Goal: Information Seeking & Learning: Learn about a topic

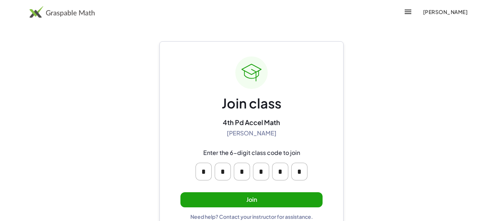
click at [215, 197] on button "Join" at bounding box center [251, 199] width 142 height 15
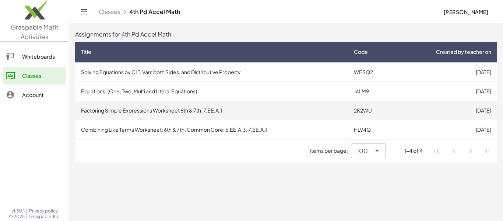
click at [217, 106] on td "Factoring Simple Expressions Worksheet 6th & 7th; 7.EE.A.1" at bounding box center [211, 110] width 273 height 19
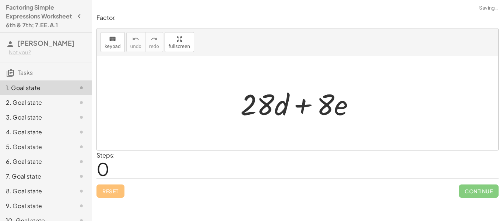
click at [303, 104] on div at bounding box center [300, 103] width 127 height 38
drag, startPoint x: 264, startPoint y: 105, endPoint x: 268, endPoint y: 97, distance: 8.8
click at [268, 97] on div at bounding box center [300, 103] width 127 height 38
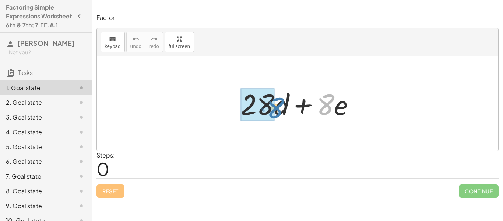
drag, startPoint x: 329, startPoint y: 97, endPoint x: 278, endPoint y: 100, distance: 50.2
click at [278, 100] on div at bounding box center [300, 103] width 127 height 38
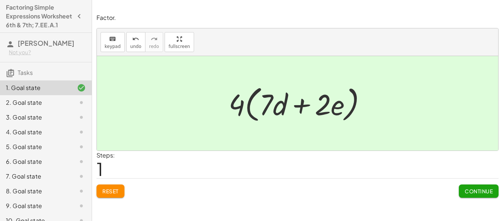
click at [480, 188] on span "Continue" at bounding box center [479, 190] width 28 height 7
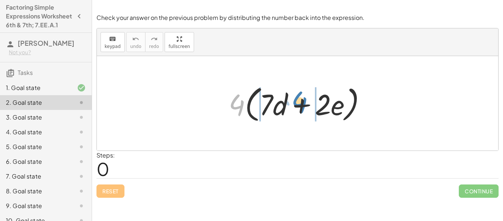
drag, startPoint x: 242, startPoint y: 99, endPoint x: 304, endPoint y: 96, distance: 62.7
click at [304, 96] on div at bounding box center [300, 103] width 151 height 42
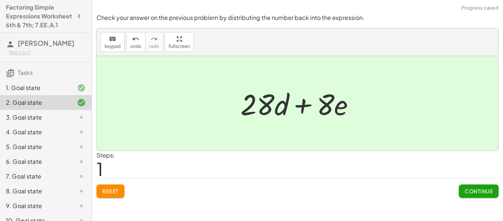
click at [464, 185] on button "Continue" at bounding box center [479, 190] width 40 height 13
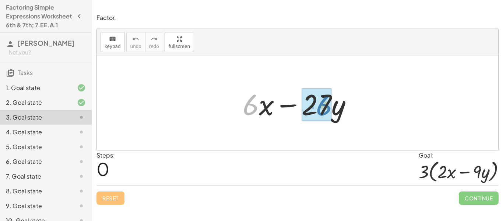
drag, startPoint x: 255, startPoint y: 99, endPoint x: 328, endPoint y: 99, distance: 73.3
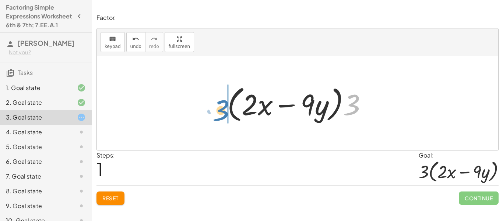
drag, startPoint x: 355, startPoint y: 103, endPoint x: 224, endPoint y: 108, distance: 131.2
click at [224, 108] on div at bounding box center [300, 103] width 153 height 42
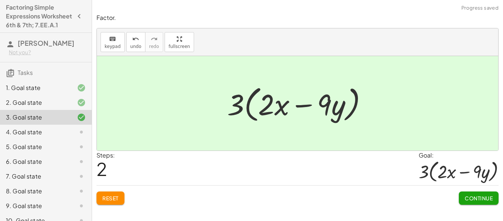
click at [487, 193] on button "Continue" at bounding box center [479, 197] width 40 height 13
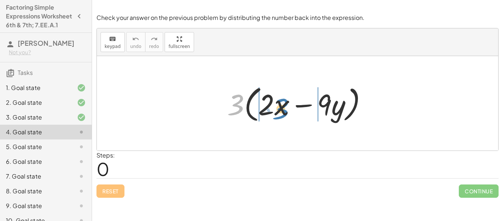
drag, startPoint x: 239, startPoint y: 109, endPoint x: 284, endPoint y: 113, distance: 45.8
click at [284, 113] on div at bounding box center [300, 103] width 153 height 42
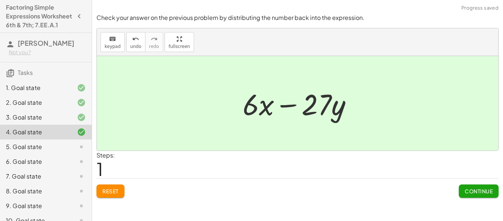
click at [470, 189] on span "Continue" at bounding box center [479, 190] width 28 height 7
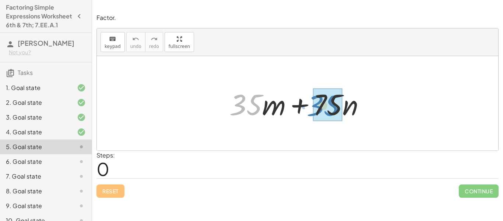
drag, startPoint x: 248, startPoint y: 94, endPoint x: 325, endPoint y: 95, distance: 77.0
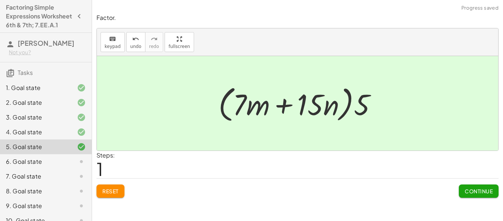
click at [481, 192] on span "Continue" at bounding box center [479, 190] width 28 height 7
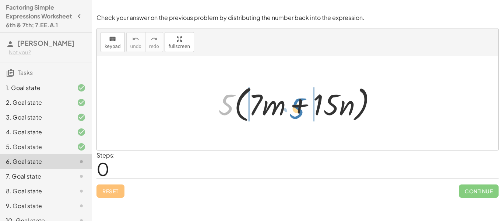
drag, startPoint x: 233, startPoint y: 102, endPoint x: 304, endPoint y: 105, distance: 70.4
click at [304, 105] on div at bounding box center [301, 103] width 172 height 42
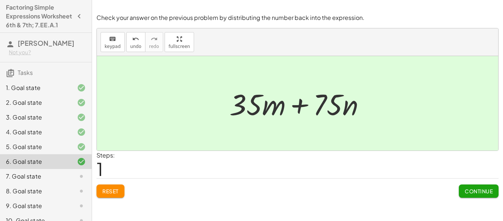
click at [471, 188] on span "Continue" at bounding box center [479, 190] width 28 height 7
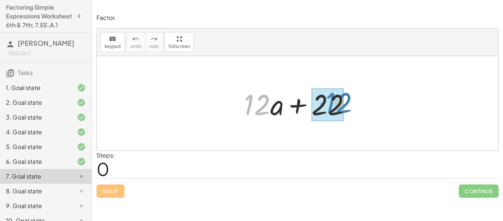
drag, startPoint x: 262, startPoint y: 104, endPoint x: 343, endPoint y: 102, distance: 81.1
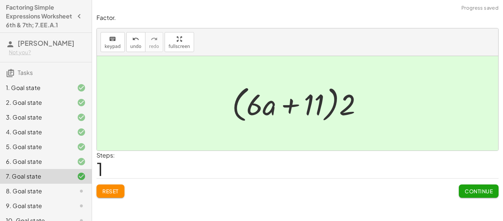
click at [473, 190] on span "Continue" at bounding box center [479, 190] width 28 height 7
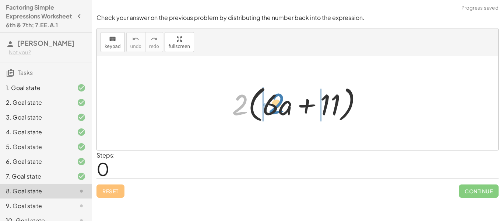
drag, startPoint x: 244, startPoint y: 102, endPoint x: 281, endPoint y: 101, distance: 36.5
click at [281, 101] on div at bounding box center [300, 103] width 144 height 42
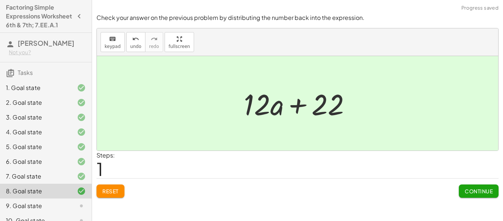
click at [467, 197] on button "Continue" at bounding box center [479, 190] width 40 height 13
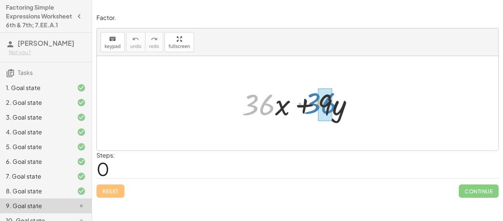
drag, startPoint x: 266, startPoint y: 100, endPoint x: 328, endPoint y: 98, distance: 62.3
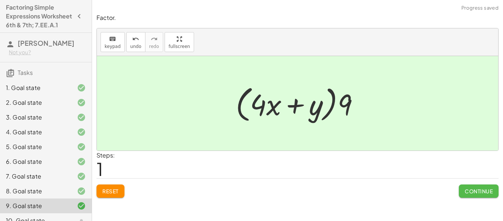
click at [467, 188] on span "Continue" at bounding box center [479, 190] width 28 height 7
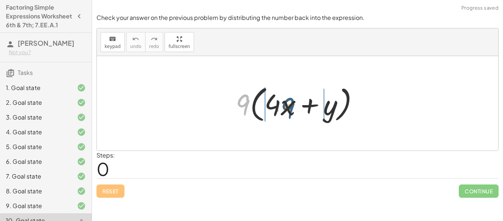
drag, startPoint x: 240, startPoint y: 99, endPoint x: 286, endPoint y: 102, distance: 46.5
click at [286, 102] on div at bounding box center [300, 103] width 137 height 42
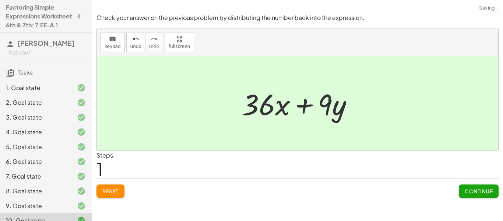
click at [479, 188] on span "Continue" at bounding box center [479, 190] width 28 height 7
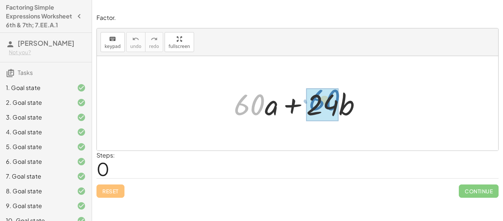
drag, startPoint x: 247, startPoint y: 97, endPoint x: 321, endPoint y: 91, distance: 74.6
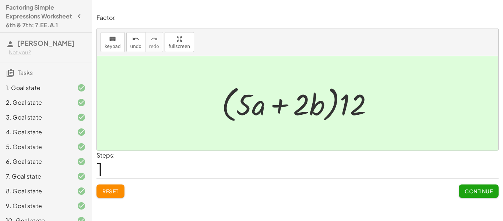
click at [474, 190] on span "Continue" at bounding box center [479, 190] width 28 height 7
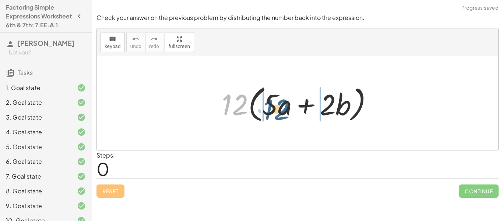
drag, startPoint x: 245, startPoint y: 102, endPoint x: 288, endPoint y: 106, distance: 42.9
click at [288, 106] on div at bounding box center [300, 103] width 165 height 42
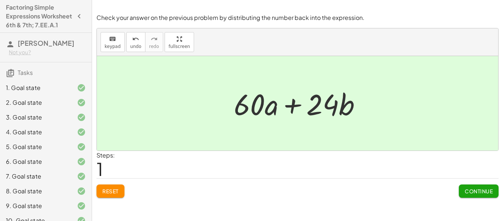
click at [469, 188] on span "Continue" at bounding box center [479, 190] width 28 height 7
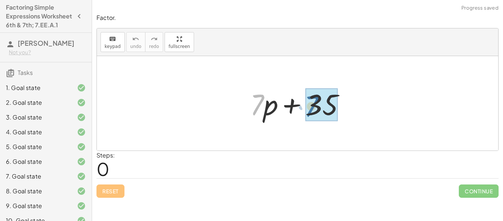
drag, startPoint x: 255, startPoint y: 99, endPoint x: 313, endPoint y: 102, distance: 58.3
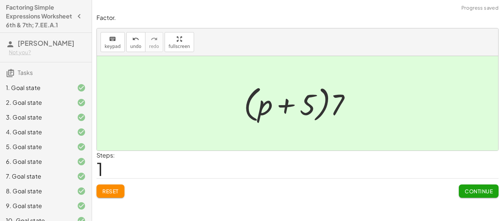
click at [476, 187] on span "Continue" at bounding box center [479, 190] width 28 height 7
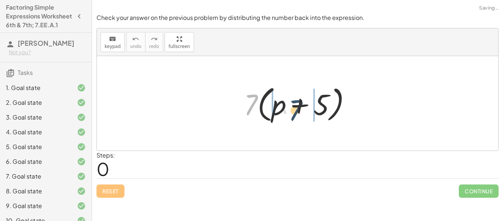
drag, startPoint x: 247, startPoint y: 106, endPoint x: 291, endPoint y: 112, distance: 44.9
click at [291, 112] on div at bounding box center [300, 103] width 120 height 42
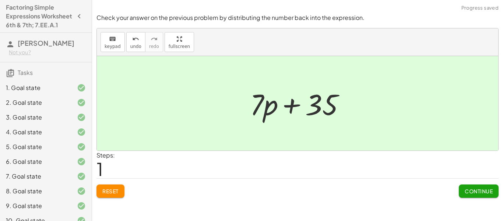
click at [482, 189] on span "Continue" at bounding box center [479, 190] width 28 height 7
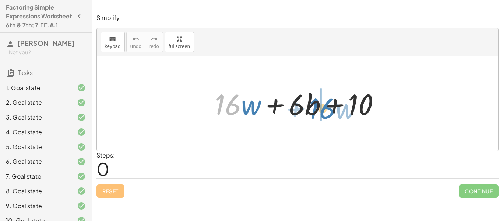
drag, startPoint x: 232, startPoint y: 98, endPoint x: 327, endPoint y: 102, distance: 94.4
click at [327, 102] on div at bounding box center [300, 103] width 179 height 38
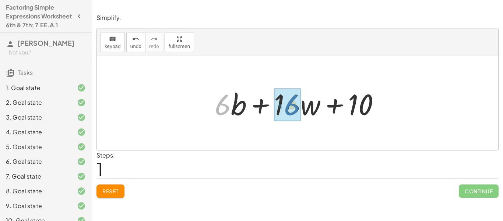
drag, startPoint x: 229, startPoint y: 101, endPoint x: 296, endPoint y: 101, distance: 67.0
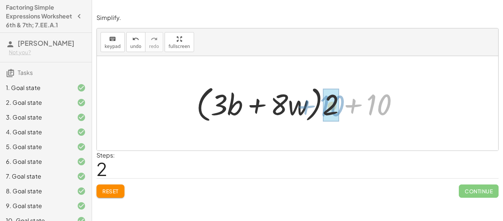
drag, startPoint x: 374, startPoint y: 105, endPoint x: 327, endPoint y: 106, distance: 46.8
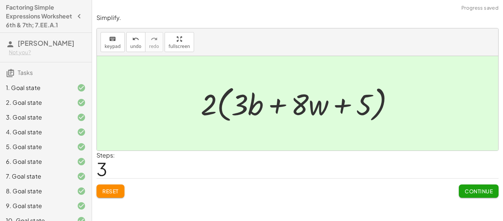
click at [486, 187] on span "Continue" at bounding box center [479, 190] width 28 height 7
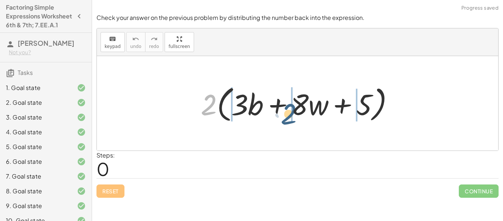
drag, startPoint x: 211, startPoint y: 95, endPoint x: 292, endPoint y: 104, distance: 81.2
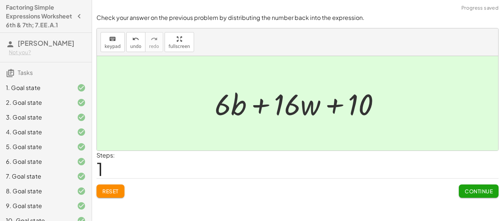
click at [462, 192] on button "Continue" at bounding box center [479, 190] width 40 height 13
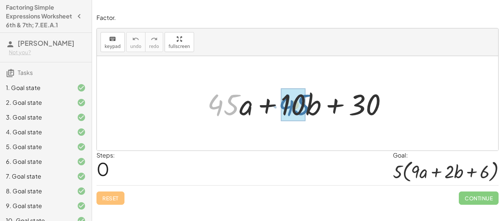
drag, startPoint x: 233, startPoint y: 101, endPoint x: 305, endPoint y: 101, distance: 71.8
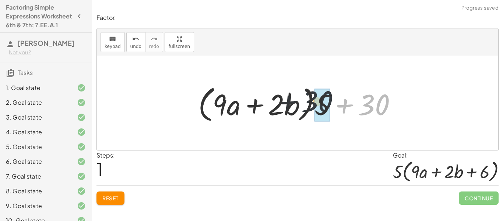
drag, startPoint x: 368, startPoint y: 106, endPoint x: 309, endPoint y: 103, distance: 58.3
click at [309, 103] on div at bounding box center [300, 103] width 212 height 42
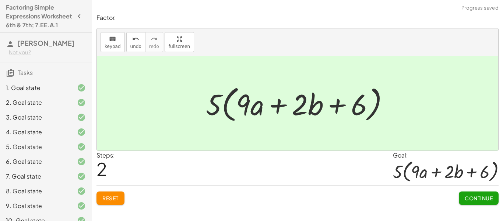
click at [484, 202] on button "Continue" at bounding box center [479, 197] width 40 height 13
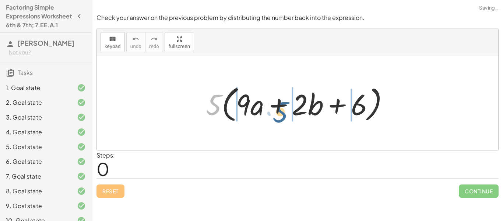
drag, startPoint x: 218, startPoint y: 105, endPoint x: 285, endPoint y: 112, distance: 67.3
click at [285, 112] on div at bounding box center [300, 103] width 196 height 42
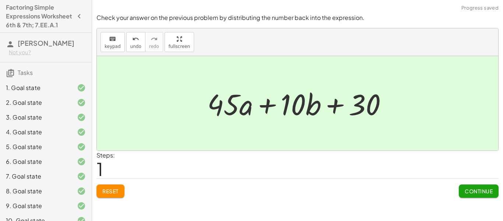
click at [462, 190] on button "Continue" at bounding box center [479, 190] width 40 height 13
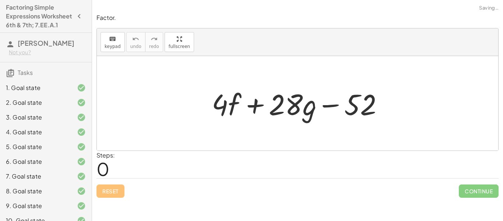
scroll to position [205, 0]
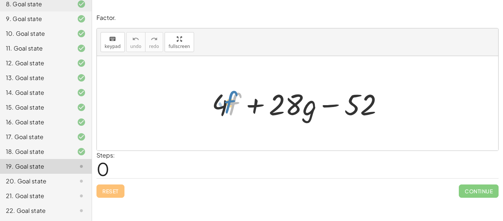
drag, startPoint x: 232, startPoint y: 102, endPoint x: 228, endPoint y: 100, distance: 3.8
click at [228, 100] on div at bounding box center [300, 103] width 185 height 38
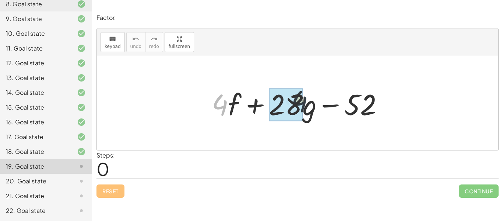
drag, startPoint x: 218, startPoint y: 105, endPoint x: 301, endPoint y: 103, distance: 82.9
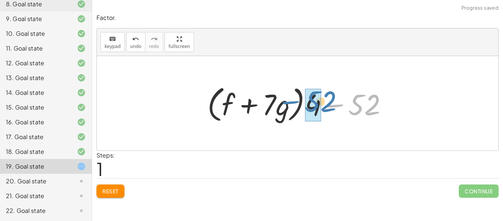
drag, startPoint x: 354, startPoint y: 104, endPoint x: 308, endPoint y: 100, distance: 46.3
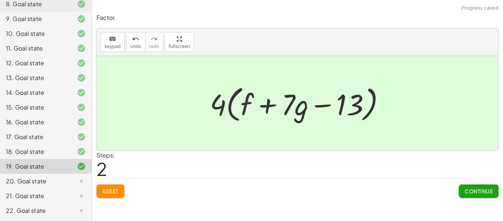
click at [464, 186] on button "Continue" at bounding box center [479, 190] width 40 height 13
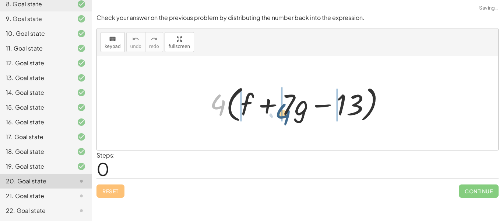
drag, startPoint x: 224, startPoint y: 104, endPoint x: 290, endPoint y: 113, distance: 65.8
click at [290, 113] on div at bounding box center [300, 103] width 189 height 42
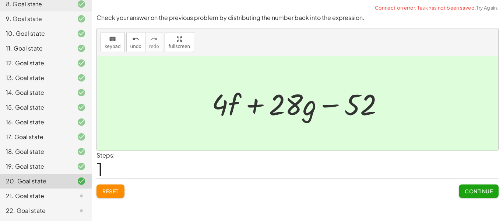
click at [470, 192] on span "Continue" at bounding box center [479, 190] width 28 height 7
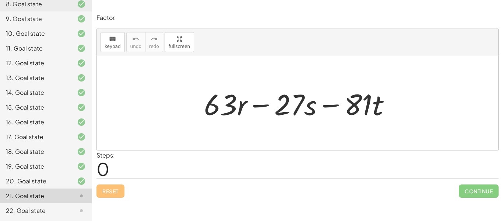
click at [227, 147] on div "+ · 63 · r − · 27 · s − · 81 · t" at bounding box center [297, 103] width 401 height 94
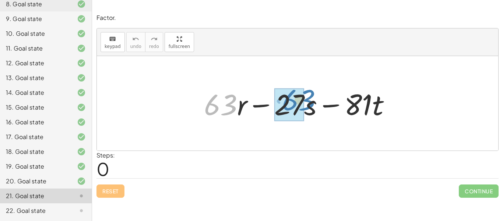
drag, startPoint x: 208, startPoint y: 96, endPoint x: 285, endPoint y: 91, distance: 77.9
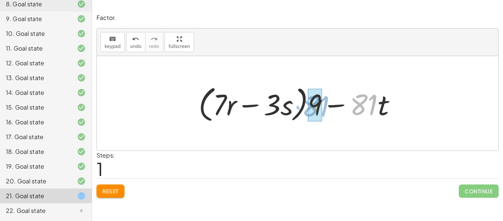
drag, startPoint x: 361, startPoint y: 104, endPoint x: 313, endPoint y: 105, distance: 47.9
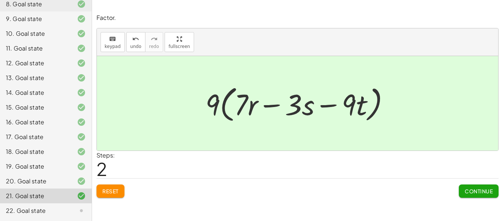
click at [476, 191] on span "Continue" at bounding box center [479, 190] width 28 height 7
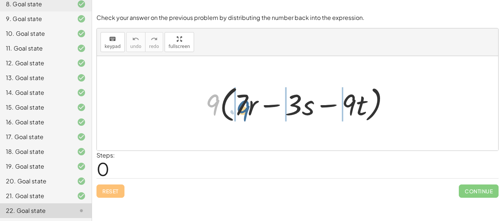
drag, startPoint x: 212, startPoint y: 109, endPoint x: 243, endPoint y: 115, distance: 31.4
click at [243, 115] on div at bounding box center [300, 103] width 197 height 42
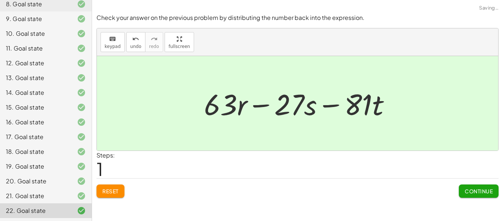
click at [489, 186] on button "Continue" at bounding box center [479, 190] width 40 height 13
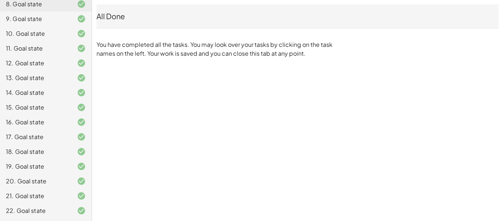
scroll to position [0, 0]
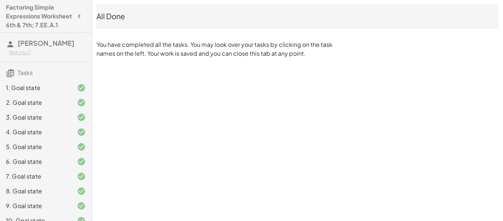
click at [29, 56] on h3 "Shivjit Kalyanasundaram Not you?" at bounding box center [46, 47] width 92 height 29
click at [37, 29] on h4 "Factoring Simple Expressions Worksheet 6th & 7th; 7.EE.A.1" at bounding box center [39, 16] width 67 height 27
click at [80, 21] on icon "button" at bounding box center [79, 16] width 9 height 9
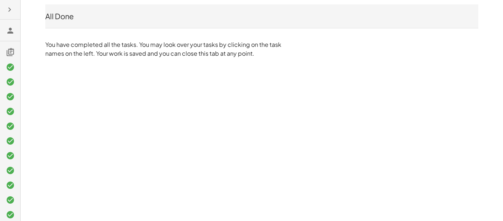
click at [4, 31] on h3 at bounding box center [10, 30] width 20 height 21
click at [8, 11] on icon "button" at bounding box center [9, 9] width 9 height 9
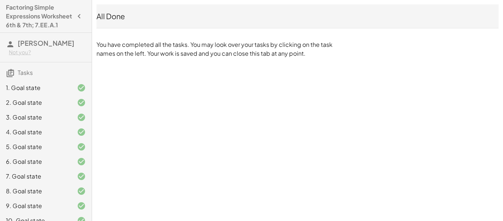
click at [17, 78] on h3 "Tasks" at bounding box center [46, 69] width 92 height 15
click at [13, 77] on icon at bounding box center [10, 73] width 9 height 9
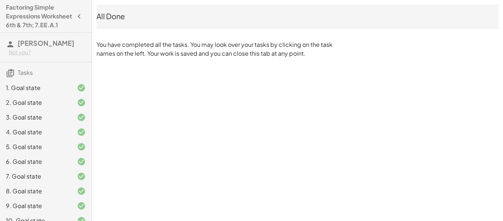
click at [13, 77] on icon at bounding box center [10, 73] width 9 height 9
click at [113, 21] on div "All Done" at bounding box center [298, 16] width 402 height 10
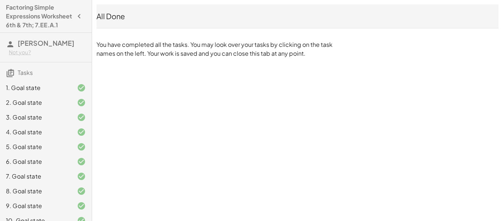
click at [27, 21] on h4 "Factoring Simple Expressions Worksheet 6th & 7th; 7.EE.A.1" at bounding box center [39, 16] width 67 height 27
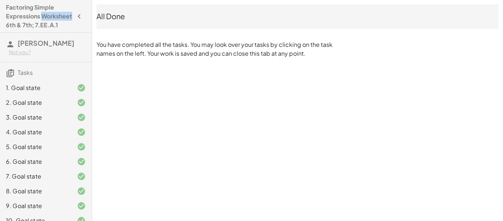
click at [27, 21] on h4 "Factoring Simple Expressions Worksheet 6th & 7th; 7.EE.A.1" at bounding box center [39, 16] width 67 height 27
click at [34, 26] on h4 "Factoring Simple Expressions Worksheet 6th & 7th; 7.EE.A.1" at bounding box center [39, 16] width 67 height 27
click at [27, 29] on h4 "Factoring Simple Expressions Worksheet 6th & 7th; 7.EE.A.1" at bounding box center [39, 16] width 67 height 27
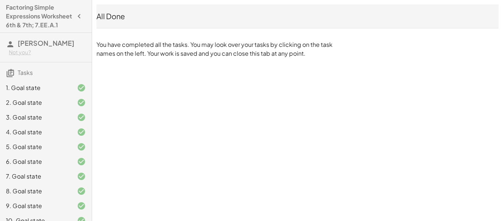
click at [26, 18] on h4 "Factoring Simple Expressions Worksheet 6th & 7th; 7.EE.A.1" at bounding box center [39, 16] width 67 height 27
click at [21, 76] on span "Tasks" at bounding box center [25, 73] width 15 height 8
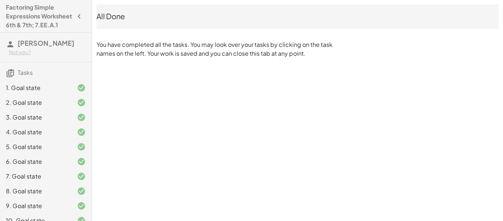
click at [81, 20] on icon "button" at bounding box center [79, 16] width 9 height 9
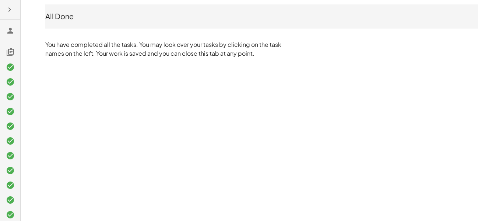
click at [10, 31] on icon at bounding box center [10, 30] width 9 height 9
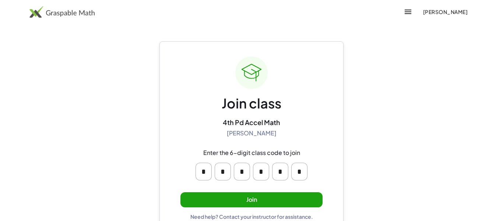
click at [257, 200] on button "Join" at bounding box center [251, 199] width 142 height 15
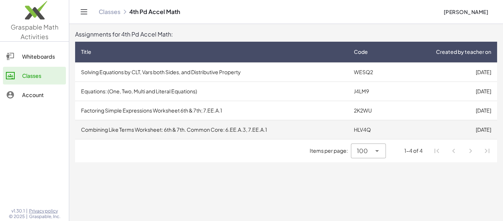
click at [253, 127] on td "Combining Like Terms Worksheet: 6th & 7th. Common Core: 6.EE.A.3, 7.EE.A.1" at bounding box center [211, 129] width 273 height 19
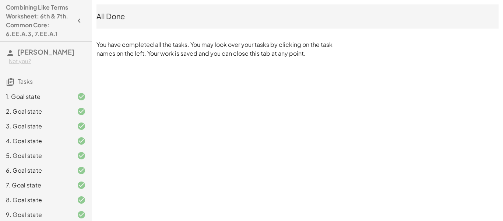
click at [9, 178] on div "5. Goal state" at bounding box center [46, 185] width 92 height 15
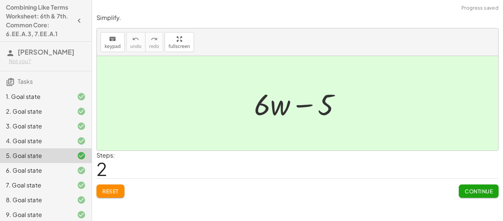
scroll to position [102, 0]
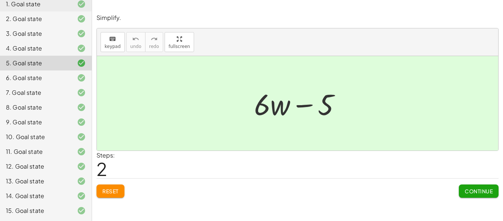
click at [470, 189] on span "Continue" at bounding box center [479, 190] width 28 height 7
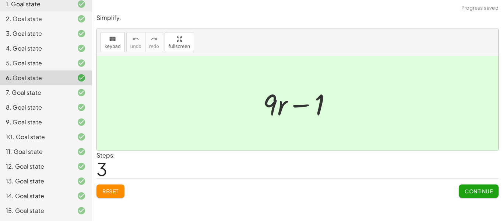
click at [41, 208] on div "15. Goal state" at bounding box center [35, 210] width 59 height 9
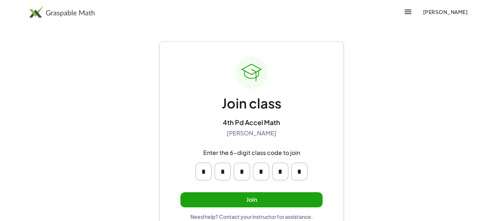
click at [224, 200] on button "Join" at bounding box center [251, 199] width 142 height 15
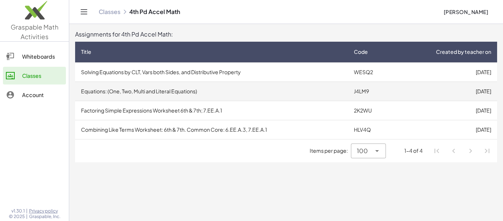
click at [210, 87] on td "Equations: (One, Two, Multi and Literal Equations)" at bounding box center [211, 90] width 273 height 19
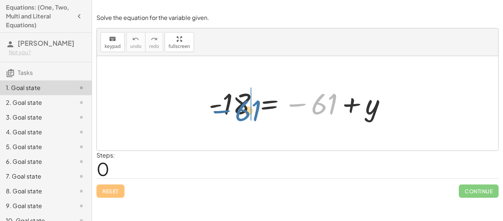
drag, startPoint x: 326, startPoint y: 108, endPoint x: 249, endPoint y: 114, distance: 77.2
click at [249, 114] on div at bounding box center [300, 103] width 190 height 36
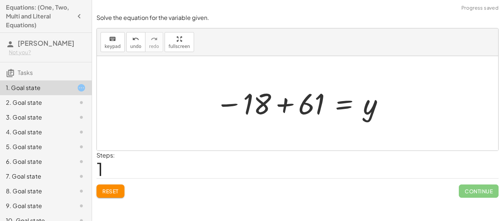
click at [288, 103] on div at bounding box center [300, 103] width 177 height 36
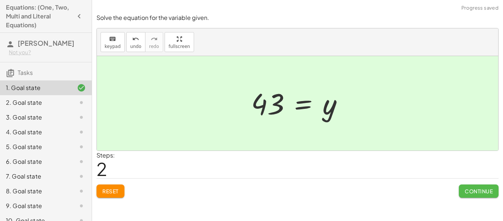
click at [476, 194] on span "Continue" at bounding box center [479, 190] width 28 height 7
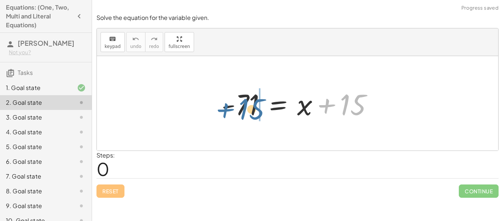
drag, startPoint x: 326, startPoint y: 102, endPoint x: 227, endPoint y: 105, distance: 99.9
click at [227, 105] on div at bounding box center [300, 103] width 165 height 38
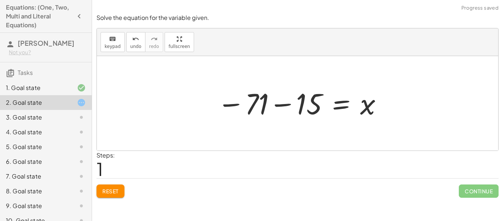
click at [283, 105] on div at bounding box center [300, 103] width 173 height 36
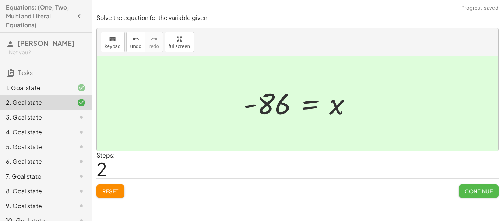
click at [471, 196] on button "Continue" at bounding box center [479, 190] width 40 height 13
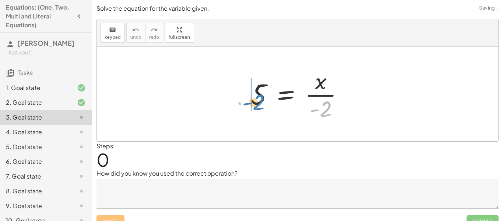
drag, startPoint x: 325, startPoint y: 106, endPoint x: 257, endPoint y: 99, distance: 67.7
click at [257, 99] on div at bounding box center [300, 94] width 106 height 57
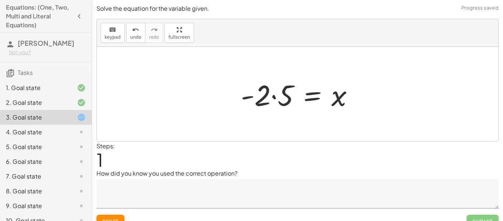
click at [251, 94] on div at bounding box center [300, 94] width 126 height 38
click at [276, 97] on div at bounding box center [300, 94] width 126 height 38
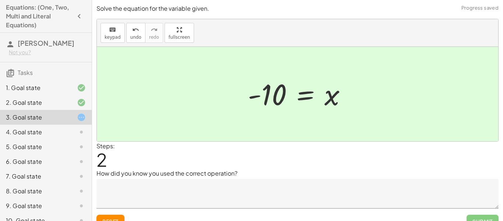
scroll to position [11, 0]
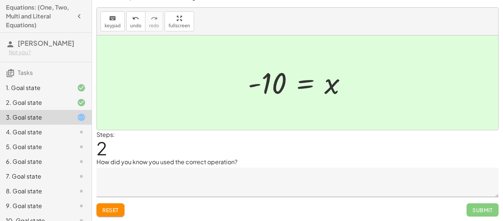
click at [428, 176] on textarea at bounding box center [298, 181] width 402 height 29
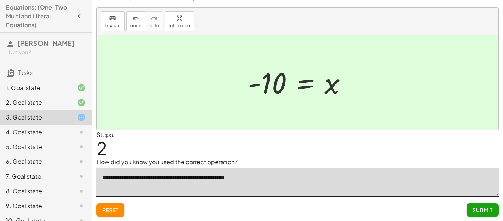
type textarea "**********"
click at [483, 207] on span "Submit" at bounding box center [483, 209] width 20 height 7
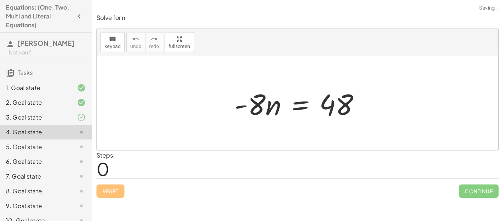
scroll to position [0, 0]
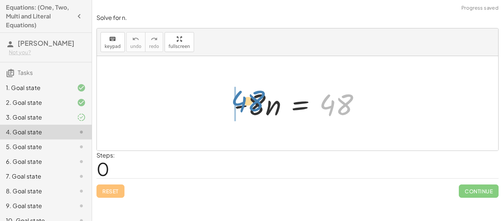
drag, startPoint x: 326, startPoint y: 104, endPoint x: 237, endPoint y: 101, distance: 88.5
click at [237, 101] on div at bounding box center [301, 103] width 140 height 38
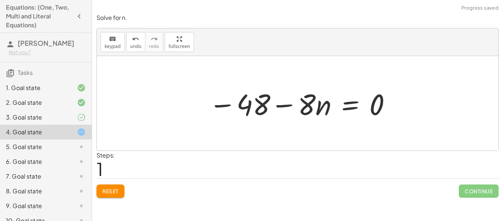
click at [279, 107] on div at bounding box center [300, 103] width 191 height 38
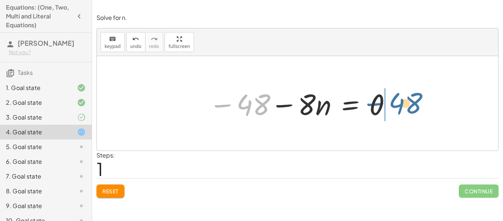
drag, startPoint x: 258, startPoint y: 105, endPoint x: 410, endPoint y: 103, distance: 152.5
click at [410, 103] on div "· - 8 · n = 48 − 48 · − 8 · n = 48 − 0" at bounding box center [297, 103] width 401 height 94
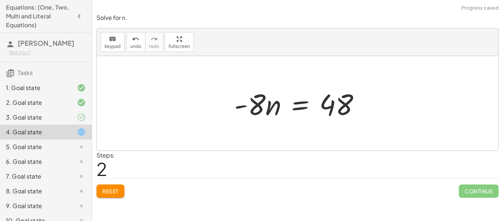
click at [109, 193] on span "Reset" at bounding box center [110, 190] width 16 height 7
click at [256, 115] on div at bounding box center [301, 103] width 140 height 38
click at [260, 107] on div at bounding box center [301, 103] width 140 height 38
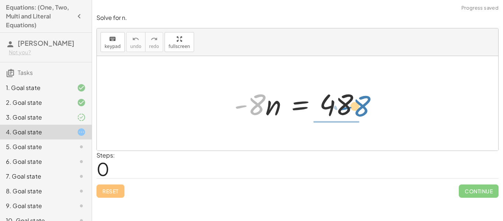
drag, startPoint x: 257, startPoint y: 105, endPoint x: 359, endPoint y: 107, distance: 102.4
click at [359, 107] on div at bounding box center [301, 103] width 140 height 38
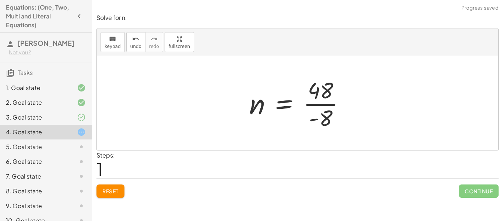
click at [316, 105] on div at bounding box center [300, 103] width 109 height 57
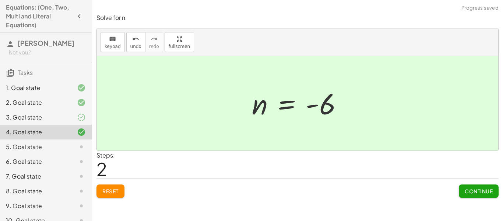
click at [474, 186] on button "Continue" at bounding box center [479, 190] width 40 height 13
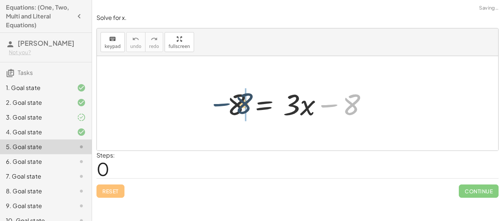
drag, startPoint x: 325, startPoint y: 108, endPoint x: 216, endPoint y: 107, distance: 108.7
click at [216, 107] on div "− 8 8 = + · 3 · x − 8" at bounding box center [297, 104] width 163 height 42
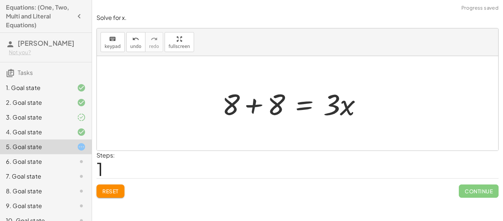
click at [217, 106] on div "8 = + · 3 · x − 8 8 = · 3 · x 8 + +" at bounding box center [292, 104] width 163 height 42
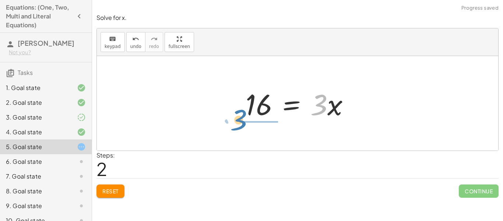
drag, startPoint x: 322, startPoint y: 106, endPoint x: 242, endPoint y: 121, distance: 81.7
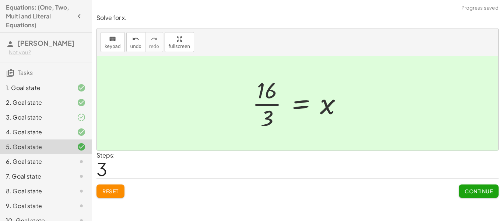
click at [476, 191] on span "Continue" at bounding box center [479, 190] width 28 height 7
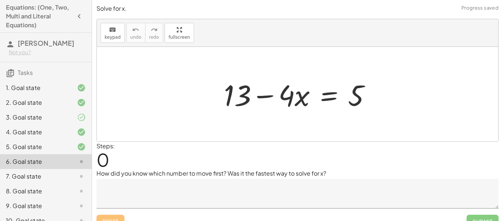
click at [24, 122] on div "3. Goal state" at bounding box center [35, 117] width 59 height 9
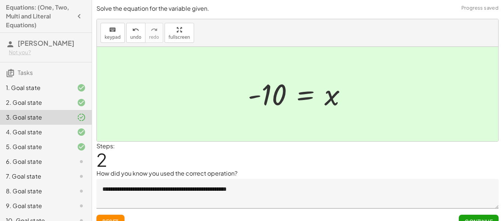
scroll to position [11, 0]
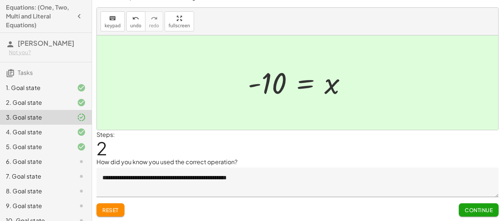
click at [484, 206] on span "Continue" at bounding box center [479, 209] width 28 height 7
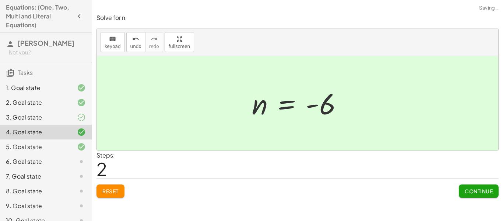
scroll to position [0, 0]
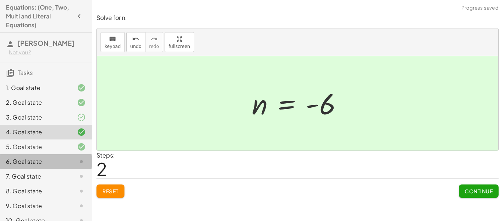
click at [57, 183] on div "6. Goal state" at bounding box center [46, 190] width 92 height 15
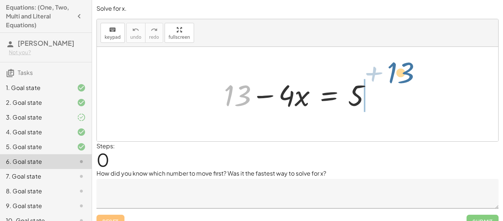
drag, startPoint x: 226, startPoint y: 101, endPoint x: 369, endPoint y: 104, distance: 142.9
click at [369, 104] on div at bounding box center [300, 94] width 160 height 38
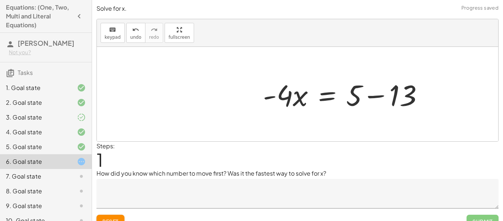
click at [238, 180] on textarea at bounding box center [298, 193] width 402 height 29
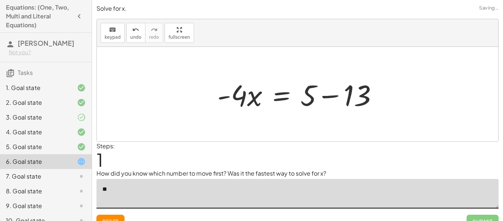
type textarea "*"
click at [326, 94] on div at bounding box center [301, 94] width 174 height 38
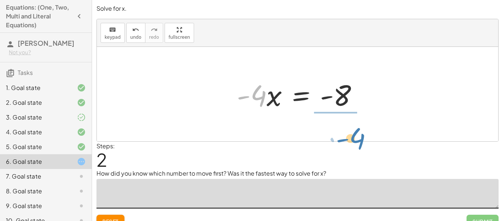
drag, startPoint x: 258, startPoint y: 97, endPoint x: 349, endPoint y: 130, distance: 96.8
click at [349, 130] on div "+ 13 − · 4 · x = 5 · - 4 · x = + 5 − 13 · - 4 · 4 · x = - - 8" at bounding box center [297, 94] width 401 height 94
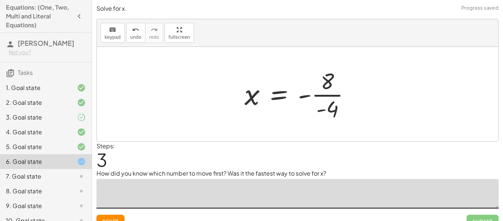
scroll to position [11, 0]
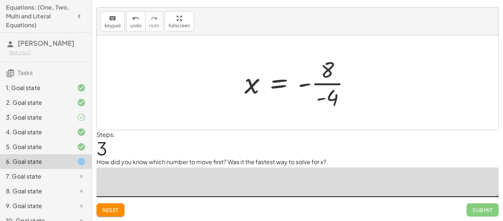
click at [306, 84] on div at bounding box center [300, 82] width 119 height 57
click at [330, 102] on div at bounding box center [300, 82] width 119 height 57
click at [304, 84] on div at bounding box center [300, 82] width 117 height 36
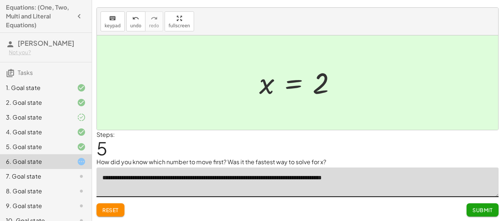
type textarea "**********"
click at [481, 215] on button "Submit" at bounding box center [483, 209] width 32 height 13
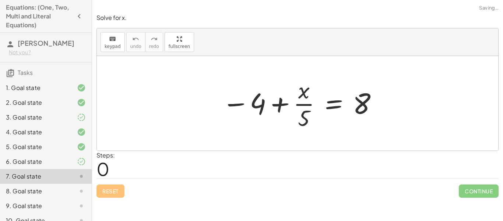
scroll to position [0, 0]
drag, startPoint x: 255, startPoint y: 100, endPoint x: 377, endPoint y: 109, distance: 122.6
click at [377, 109] on div at bounding box center [300, 103] width 164 height 57
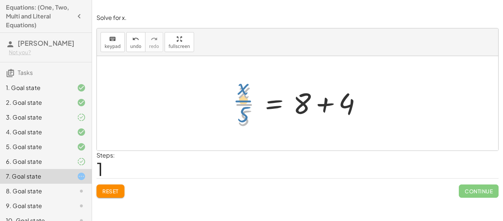
drag, startPoint x: 254, startPoint y: 110, endPoint x: 252, endPoint y: 105, distance: 5.8
click at [252, 105] on div at bounding box center [300, 103] width 141 height 57
click at [286, 104] on div at bounding box center [300, 103] width 141 height 57
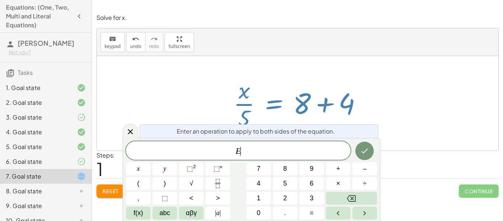
scroll to position [0, 0]
click at [291, 104] on div at bounding box center [300, 103] width 141 height 57
click at [132, 132] on icon at bounding box center [130, 131] width 9 height 9
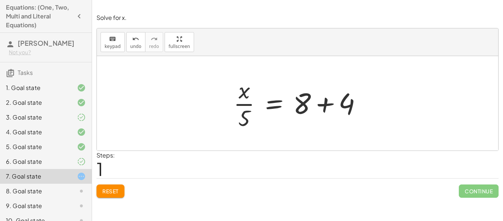
click at [329, 99] on div at bounding box center [300, 103] width 141 height 57
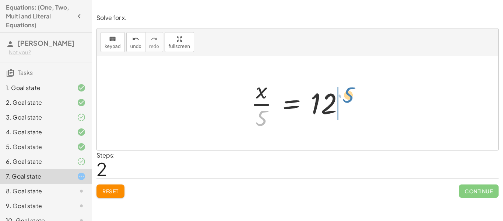
drag, startPoint x: 262, startPoint y: 116, endPoint x: 348, endPoint y: 92, distance: 89.1
click at [348, 92] on div at bounding box center [300, 103] width 106 height 57
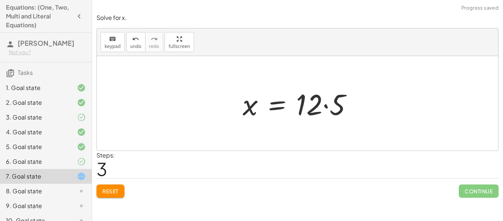
click at [328, 107] on div at bounding box center [300, 103] width 123 height 38
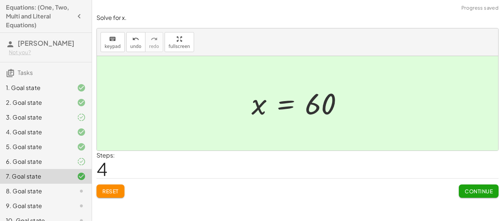
click at [485, 192] on span "Continue" at bounding box center [479, 190] width 28 height 7
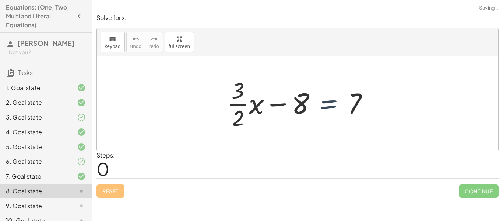
drag, startPoint x: 313, startPoint y: 101, endPoint x: 309, endPoint y: 101, distance: 4.5
click at [309, 101] on div at bounding box center [300, 103] width 155 height 57
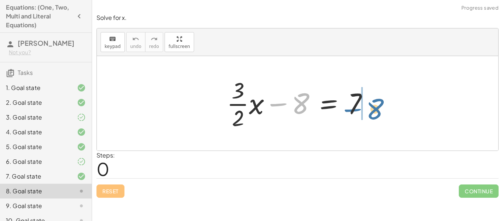
drag, startPoint x: 303, startPoint y: 99, endPoint x: 379, endPoint y: 102, distance: 75.9
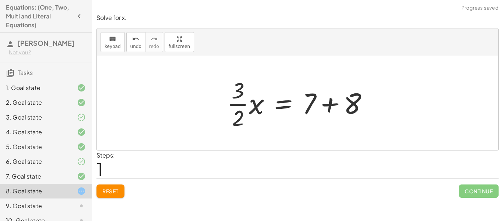
click at [329, 101] on div at bounding box center [300, 103] width 155 height 57
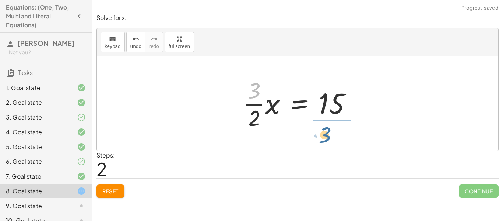
drag, startPoint x: 247, startPoint y: 94, endPoint x: 321, endPoint y: 138, distance: 86.0
click at [321, 138] on div "+ · · 3 · 2 · x − 8 = 7 · · 3 · 2 · x = + 7 + 8 · 3 · · 3 · 2 · x = 15" at bounding box center [297, 103] width 401 height 94
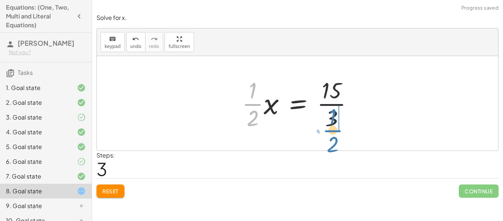
drag, startPoint x: 249, startPoint y: 111, endPoint x: 329, endPoint y: 137, distance: 84.1
click at [329, 137] on div "+ · · 3 · 2 · x − 8 = 7 · · 3 · 2 · x = + 7 + 8 · · 3 · 2 · x = 15 · · 1 · 2 · …" at bounding box center [297, 103] width 401 height 94
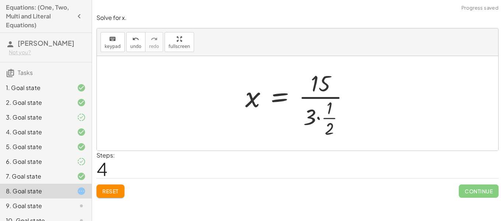
click at [334, 113] on div at bounding box center [300, 103] width 117 height 71
click at [320, 118] on div at bounding box center [300, 103] width 117 height 71
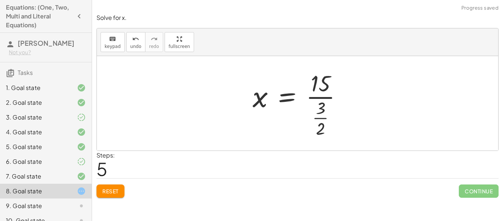
click at [320, 100] on div at bounding box center [300, 103] width 103 height 71
click at [323, 98] on div at bounding box center [300, 103] width 103 height 71
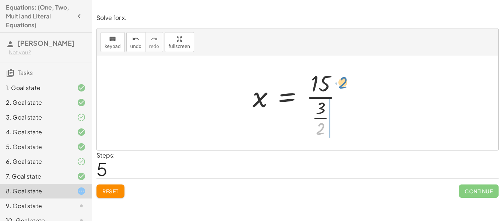
drag, startPoint x: 321, startPoint y: 125, endPoint x: 344, endPoint y: 78, distance: 51.6
click at [344, 78] on div at bounding box center [300, 103] width 103 height 71
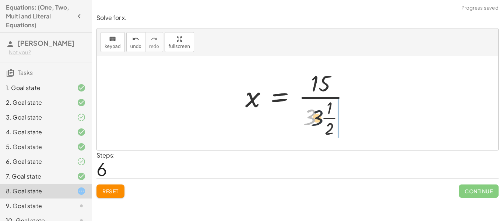
drag, startPoint x: 315, startPoint y: 116, endPoint x: 341, endPoint y: 119, distance: 26.0
click at [341, 119] on div at bounding box center [300, 103] width 117 height 71
click at [116, 186] on button "Reset" at bounding box center [111, 190] width 28 height 13
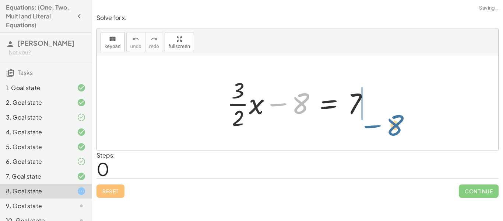
drag, startPoint x: 276, startPoint y: 103, endPoint x: 374, endPoint y: 107, distance: 98.1
click at [374, 107] on div at bounding box center [300, 103] width 155 height 57
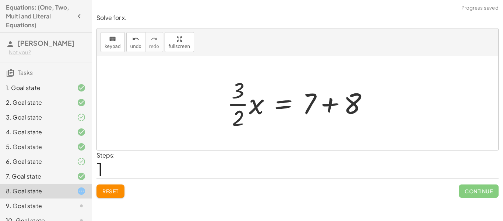
click at [334, 105] on div at bounding box center [300, 103] width 155 height 57
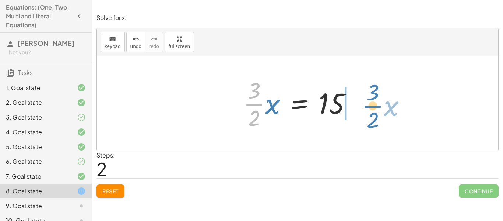
drag, startPoint x: 253, startPoint y: 101, endPoint x: 372, endPoint y: 104, distance: 118.6
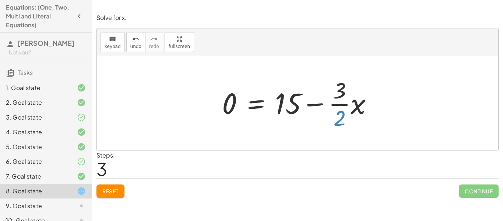
click at [341, 117] on div at bounding box center [300, 103] width 164 height 57
drag, startPoint x: 341, startPoint y: 102, endPoint x: 214, endPoint y: 95, distance: 127.3
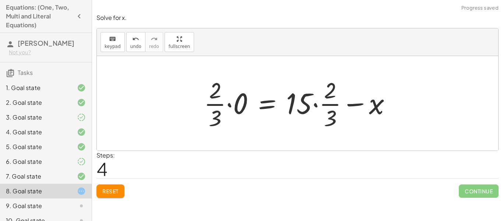
click at [120, 190] on button "Reset" at bounding box center [111, 190] width 28 height 13
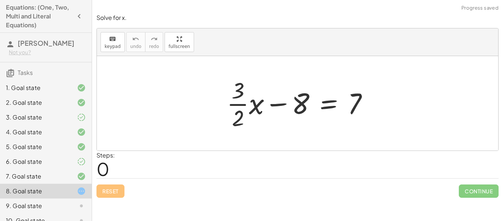
click at [272, 104] on div at bounding box center [300, 103] width 155 height 57
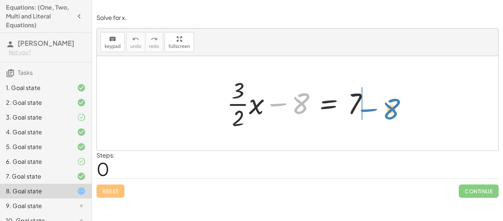
drag, startPoint x: 275, startPoint y: 105, endPoint x: 365, endPoint y: 110, distance: 90.8
click at [365, 110] on div at bounding box center [300, 103] width 155 height 57
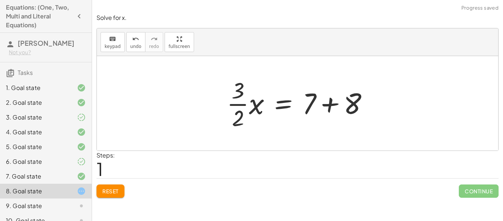
click at [375, 104] on div at bounding box center [300, 103] width 155 height 57
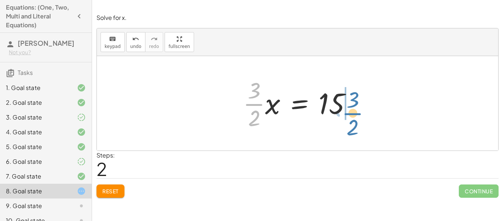
drag, startPoint x: 259, startPoint y: 103, endPoint x: 358, endPoint y: 111, distance: 99.8
click at [358, 111] on div at bounding box center [300, 103] width 122 height 57
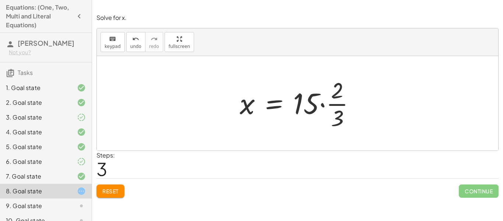
click at [322, 110] on div at bounding box center [300, 103] width 129 height 57
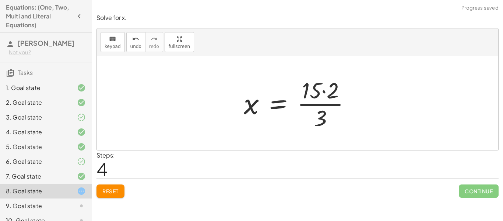
click at [326, 90] on div at bounding box center [300, 103] width 120 height 57
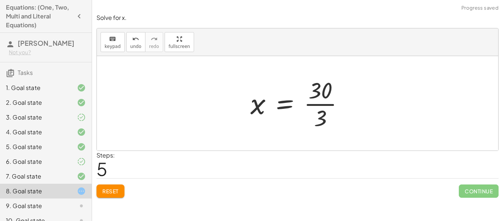
click at [325, 121] on div at bounding box center [300, 103] width 107 height 57
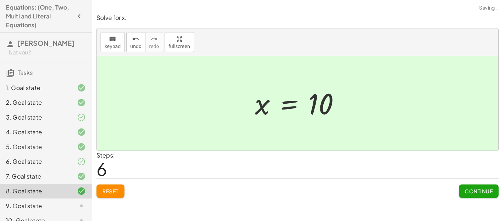
click at [484, 191] on span "Continue" at bounding box center [479, 190] width 28 height 7
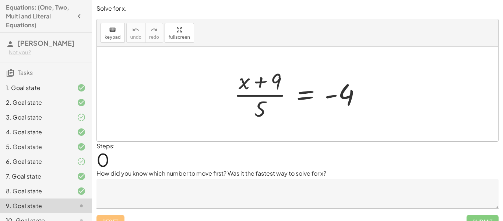
click at [203, 187] on textarea at bounding box center [298, 193] width 402 height 29
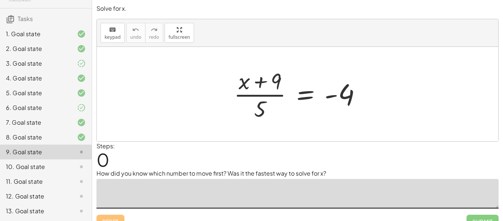
scroll to position [69, 0]
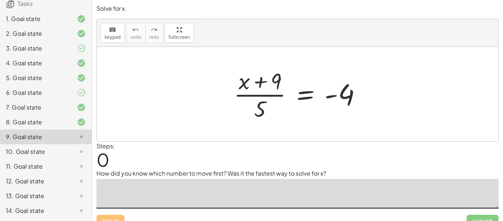
click at [20, 156] on div "10. Goal state" at bounding box center [35, 151] width 59 height 9
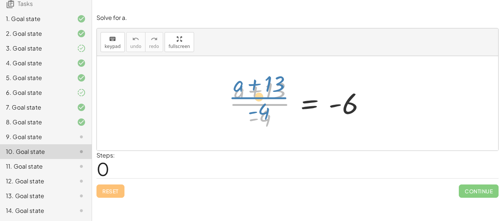
drag, startPoint x: 262, startPoint y: 106, endPoint x: 257, endPoint y: 96, distance: 11.2
click at [257, 96] on div at bounding box center [300, 103] width 149 height 57
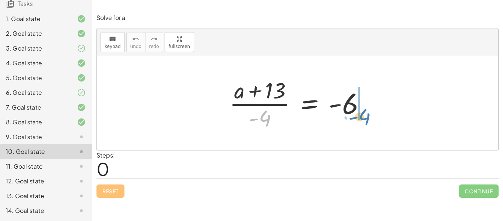
drag, startPoint x: 264, startPoint y: 113, endPoint x: 370, endPoint y: 105, distance: 106.4
click at [370, 105] on div at bounding box center [300, 103] width 149 height 57
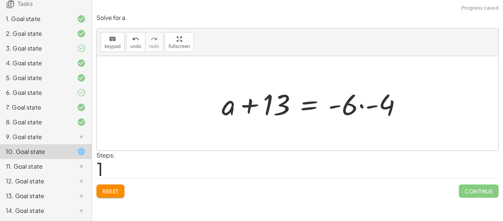
click at [370, 105] on div at bounding box center [314, 103] width 193 height 38
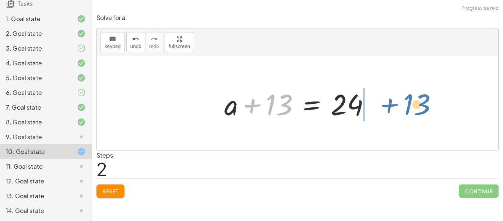
drag, startPoint x: 258, startPoint y: 104, endPoint x: 394, endPoint y: 103, distance: 135.9
click at [394, 103] on div "· ( + a + 13 ) · - 4 = - 6 + a + 13 = · - 6 · - 4 + 13 + a + 13 = 24" at bounding box center [297, 103] width 401 height 94
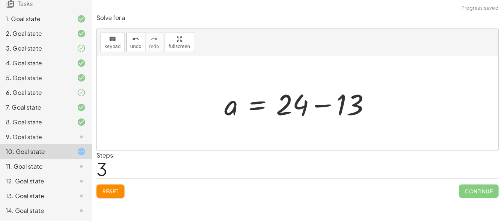
click at [346, 109] on div at bounding box center [300, 103] width 159 height 38
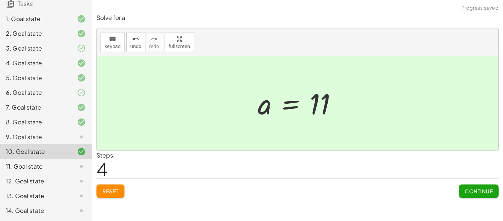
click at [486, 192] on span "Continue" at bounding box center [479, 190] width 28 height 7
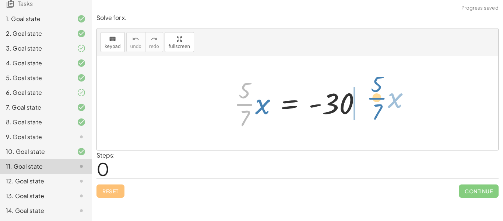
drag, startPoint x: 247, startPoint y: 102, endPoint x: 379, endPoint y: 96, distance: 132.4
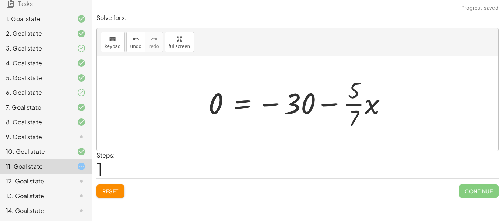
click at [111, 184] on button "Reset" at bounding box center [111, 190] width 28 height 13
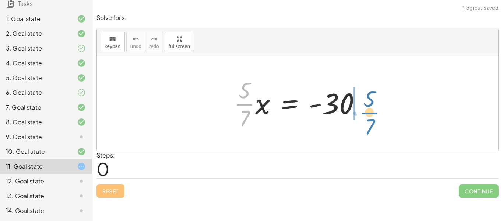
drag, startPoint x: 244, startPoint y: 102, endPoint x: 369, endPoint y: 110, distance: 125.2
click at [369, 110] on div at bounding box center [300, 103] width 140 height 57
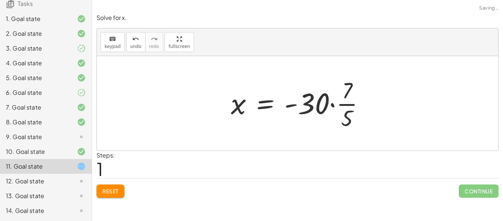
click at [362, 104] on div at bounding box center [300, 103] width 147 height 57
click at [342, 105] on div at bounding box center [300, 103] width 147 height 57
click at [336, 105] on div at bounding box center [300, 103] width 147 height 57
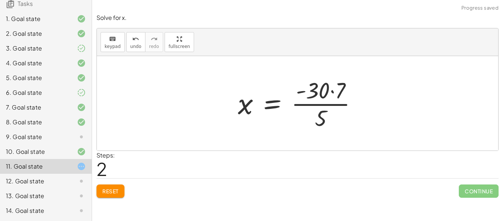
click at [336, 91] on div at bounding box center [300, 103] width 133 height 57
click at [324, 104] on div at bounding box center [300, 103] width 124 height 57
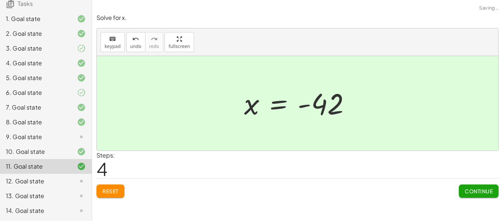
click at [480, 195] on button "Continue" at bounding box center [479, 190] width 40 height 13
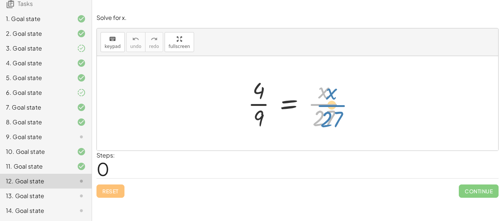
drag, startPoint x: 329, startPoint y: 107, endPoint x: 333, endPoint y: 106, distance: 4.5
click at [333, 106] on div at bounding box center [300, 103] width 112 height 57
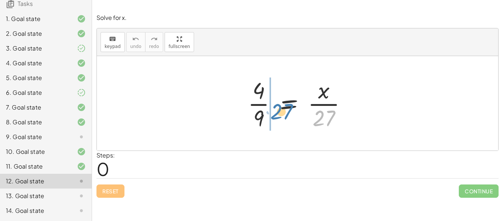
drag, startPoint x: 333, startPoint y: 115, endPoint x: 291, endPoint y: 109, distance: 42.9
click at [291, 109] on div at bounding box center [300, 103] width 112 height 57
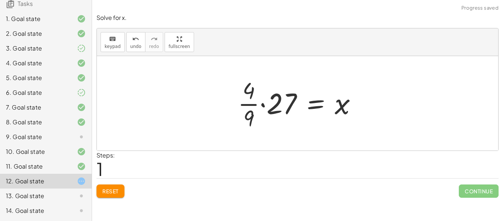
click at [259, 105] on div at bounding box center [300, 103] width 132 height 57
click at [264, 105] on div at bounding box center [300, 103] width 132 height 57
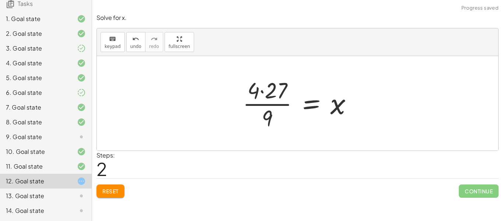
click at [263, 87] on div at bounding box center [300, 103] width 123 height 57
click at [268, 104] on div at bounding box center [300, 103] width 115 height 57
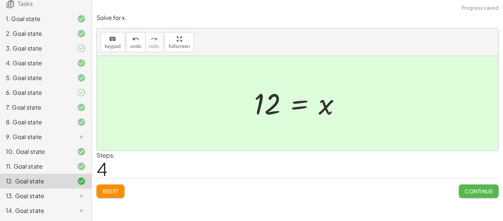
click at [471, 194] on span "Continue" at bounding box center [479, 190] width 28 height 7
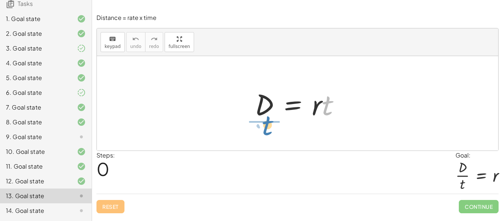
drag, startPoint x: 327, startPoint y: 109, endPoint x: 267, endPoint y: 129, distance: 63.2
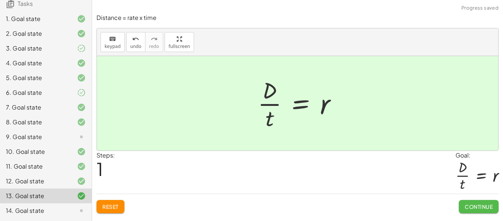
click at [468, 208] on span "Continue" at bounding box center [479, 206] width 28 height 7
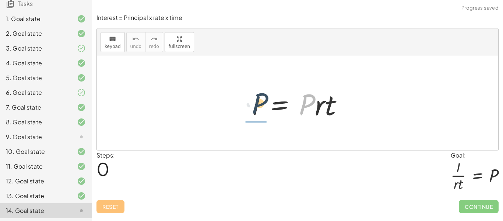
drag, startPoint x: 304, startPoint y: 111, endPoint x: 252, endPoint y: 108, distance: 52.4
click at [252, 108] on div at bounding box center [300, 103] width 105 height 38
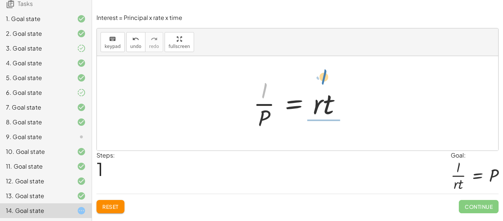
drag, startPoint x: 263, startPoint y: 94, endPoint x: 322, endPoint y: 80, distance: 60.6
click at [322, 80] on div at bounding box center [300, 103] width 101 height 57
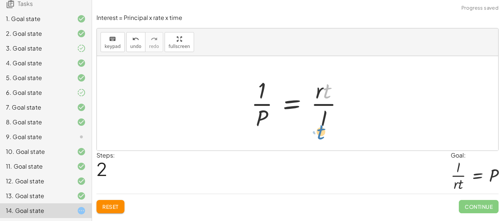
drag, startPoint x: 324, startPoint y: 85, endPoint x: 318, endPoint y: 127, distance: 42.5
click at [318, 127] on div at bounding box center [300, 103] width 105 height 57
click at [103, 207] on span "Reset" at bounding box center [110, 206] width 16 height 7
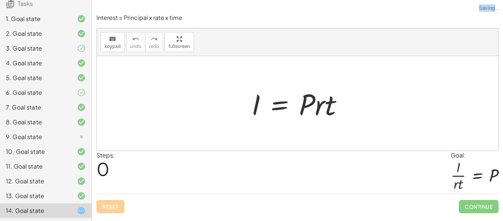
click at [103, 207] on div "Reset Continue" at bounding box center [298, 203] width 402 height 20
drag, startPoint x: 254, startPoint y: 104, endPoint x: 329, endPoint y: 77, distance: 79.6
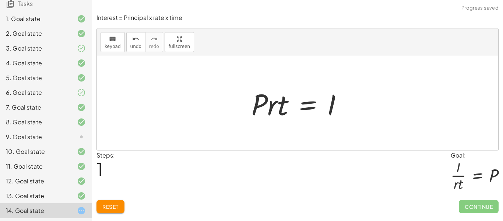
click at [108, 203] on span "Reset" at bounding box center [110, 206] width 16 height 7
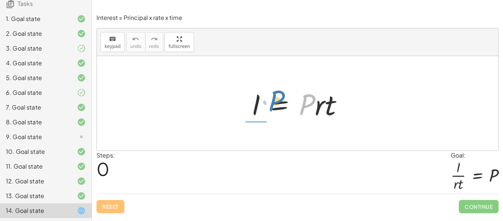
drag, startPoint x: 308, startPoint y: 102, endPoint x: 278, endPoint y: 97, distance: 30.9
click at [278, 97] on div at bounding box center [300, 103] width 105 height 38
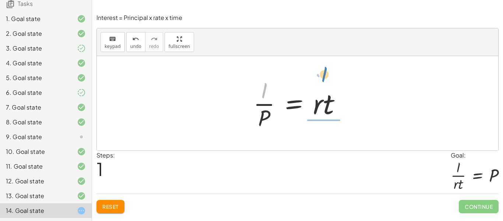
drag, startPoint x: 264, startPoint y: 97, endPoint x: 324, endPoint y: 79, distance: 62.5
click at [324, 79] on div at bounding box center [300, 103] width 101 height 57
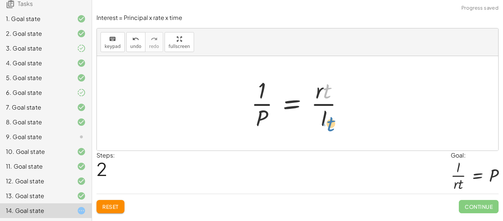
drag, startPoint x: 325, startPoint y: 90, endPoint x: 330, endPoint y: 122, distance: 32.8
click at [330, 122] on div at bounding box center [300, 103] width 105 height 57
click at [115, 202] on button "Reset" at bounding box center [111, 206] width 28 height 13
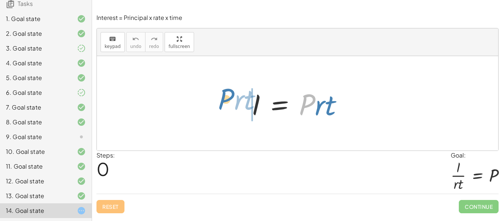
drag, startPoint x: 305, startPoint y: 103, endPoint x: 225, endPoint y: 97, distance: 80.9
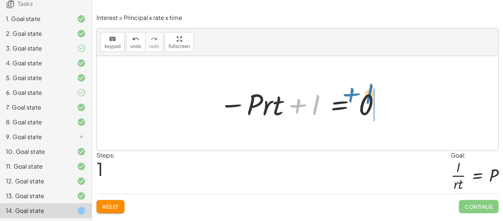
drag, startPoint x: 315, startPoint y: 106, endPoint x: 368, endPoint y: 95, distance: 54.9
click at [368, 95] on div at bounding box center [300, 103] width 170 height 38
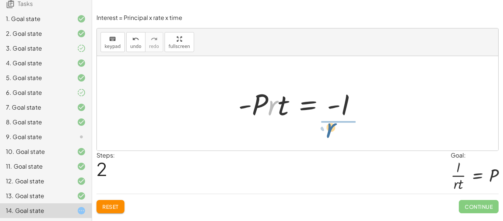
drag, startPoint x: 271, startPoint y: 110, endPoint x: 331, endPoint y: 133, distance: 63.7
click at [331, 133] on div "I = · P · r · t − · P · r · t + I = 0 · - P · r · t = + 0 − I · r I = · P · r ·…" at bounding box center [297, 103] width 401 height 94
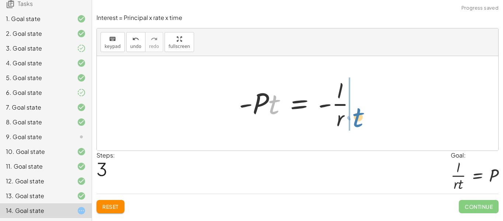
drag, startPoint x: 274, startPoint y: 105, endPoint x: 357, endPoint y: 118, distance: 83.5
click at [357, 118] on div at bounding box center [300, 103] width 130 height 57
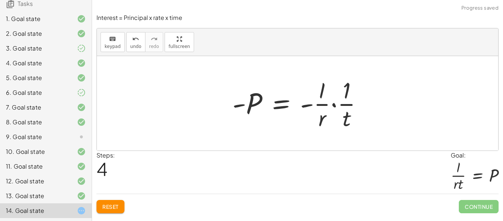
click at [335, 106] on div at bounding box center [301, 103] width 144 height 57
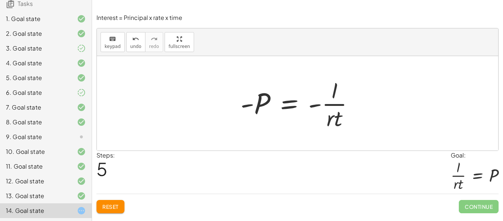
click at [319, 105] on div at bounding box center [300, 103] width 127 height 57
drag, startPoint x: 246, startPoint y: 102, endPoint x: 319, endPoint y: 105, distance: 72.3
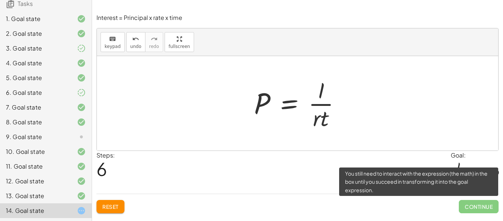
click at [475, 201] on span "Continue" at bounding box center [479, 206] width 40 height 13
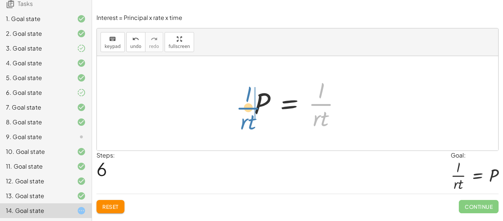
drag, startPoint x: 318, startPoint y: 104, endPoint x: 244, endPoint y: 108, distance: 73.7
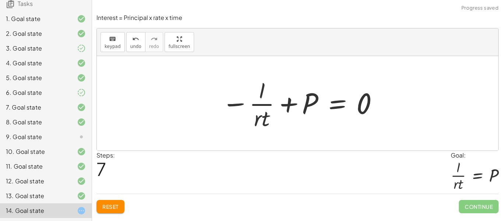
drag, startPoint x: 317, startPoint y: 108, endPoint x: 313, endPoint y: 107, distance: 3.8
click at [313, 107] on div at bounding box center [300, 103] width 165 height 57
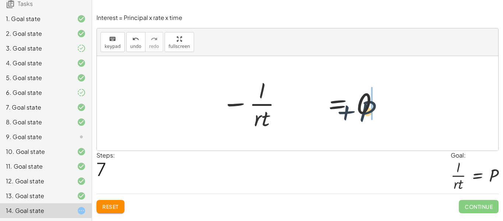
drag, startPoint x: 308, startPoint y: 103, endPoint x: 376, endPoint y: 103, distance: 68.1
click at [376, 103] on div at bounding box center [300, 103] width 165 height 57
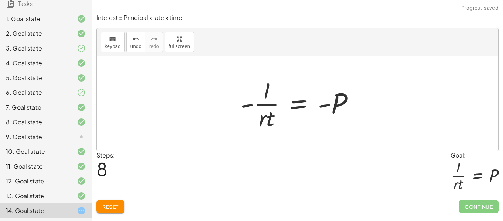
click at [322, 106] on div at bounding box center [300, 103] width 127 height 57
drag, startPoint x: 322, startPoint y: 106, endPoint x: 237, endPoint y: 113, distance: 85.0
click at [237, 113] on div at bounding box center [300, 103] width 127 height 57
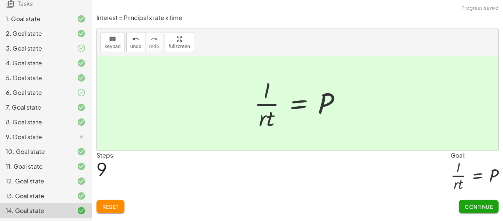
click at [473, 203] on span "Continue" at bounding box center [479, 206] width 28 height 7
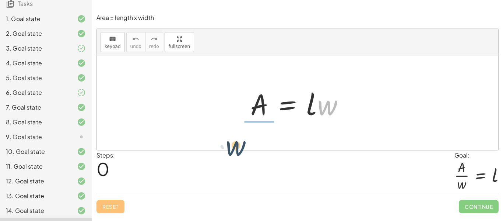
drag, startPoint x: 324, startPoint y: 106, endPoint x: 233, endPoint y: 142, distance: 97.7
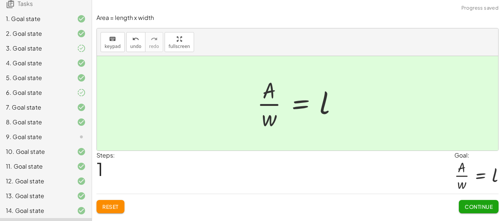
click at [472, 202] on button "Continue" at bounding box center [479, 206] width 40 height 13
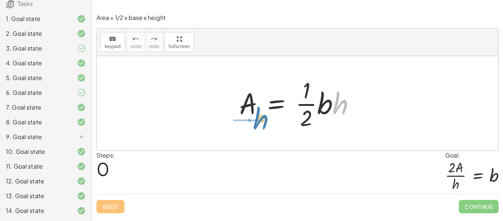
drag, startPoint x: 335, startPoint y: 102, endPoint x: 254, endPoint y: 123, distance: 84.1
click at [254, 123] on div at bounding box center [300, 103] width 129 height 57
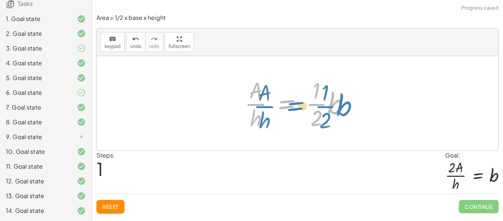
drag, startPoint x: 306, startPoint y: 104, endPoint x: 297, endPoint y: 97, distance: 11.2
click at [297, 97] on div at bounding box center [300, 103] width 119 height 57
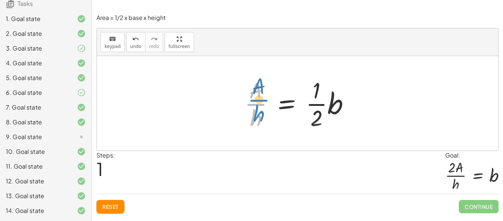
drag, startPoint x: 252, startPoint y: 105, endPoint x: 198, endPoint y: 95, distance: 54.8
click at [198, 95] on div "A = · · 1 · 2 · b · h · A · h A = · · 1 · 2 · b · h ·" at bounding box center [297, 103] width 401 height 94
click at [112, 203] on span "Reset" at bounding box center [110, 206] width 16 height 7
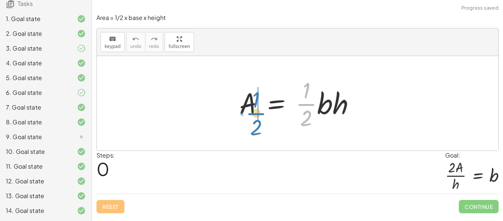
drag, startPoint x: 311, startPoint y: 105, endPoint x: 262, endPoint y: 113, distance: 49.8
click at [262, 113] on div at bounding box center [300, 103] width 129 height 57
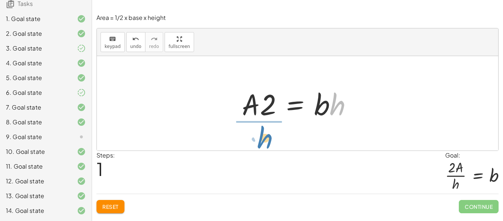
drag, startPoint x: 337, startPoint y: 107, endPoint x: 264, endPoint y: 140, distance: 80.1
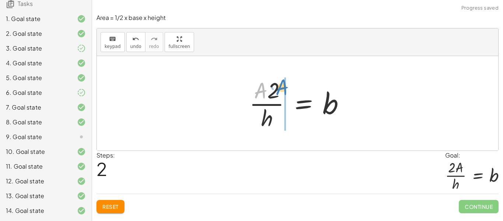
drag, startPoint x: 267, startPoint y: 91, endPoint x: 288, endPoint y: 87, distance: 21.7
click at [288, 87] on div at bounding box center [300, 103] width 109 height 57
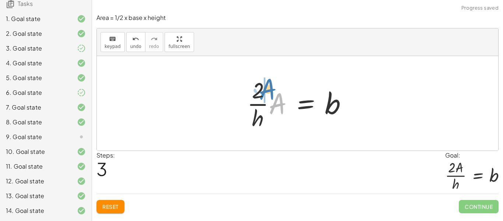
drag, startPoint x: 279, startPoint y: 102, endPoint x: 269, endPoint y: 88, distance: 17.5
click at [269, 88] on div at bounding box center [299, 103] width 113 height 57
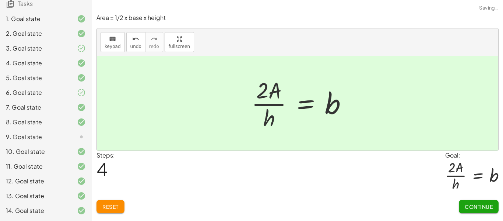
click at [269, 88] on div at bounding box center [302, 103] width 109 height 57
click at [475, 203] on span "Continue" at bounding box center [479, 206] width 28 height 7
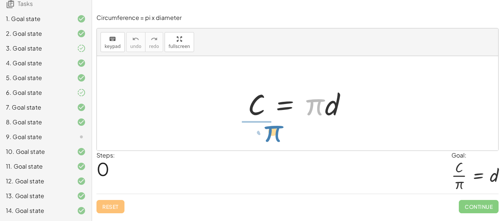
drag, startPoint x: 318, startPoint y: 110, endPoint x: 275, endPoint y: 136, distance: 50.2
click at [275, 136] on div "· π C = · π · d" at bounding box center [297, 103] width 401 height 94
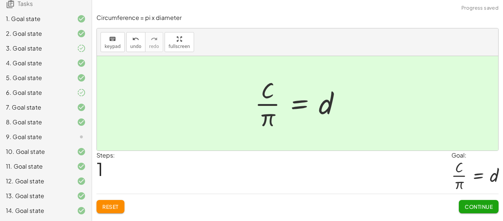
click at [468, 206] on span "Continue" at bounding box center [479, 206] width 28 height 7
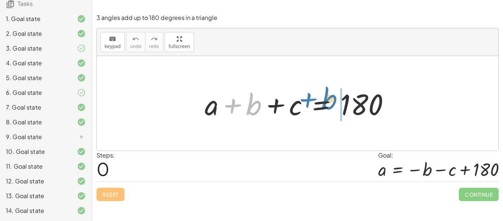
drag, startPoint x: 256, startPoint y: 105, endPoint x: 336, endPoint y: 100, distance: 79.3
click at [336, 100] on div at bounding box center [300, 103] width 199 height 38
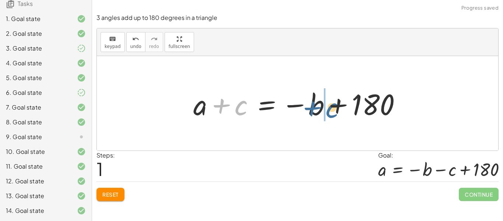
drag, startPoint x: 246, startPoint y: 109, endPoint x: 337, endPoint y: 112, distance: 91.8
click at [337, 112] on div at bounding box center [300, 103] width 221 height 38
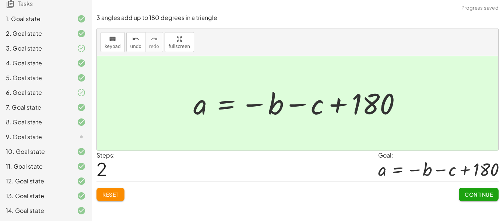
click at [467, 191] on span "Continue" at bounding box center [479, 194] width 28 height 7
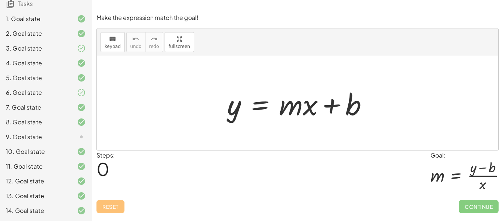
click at [211, 92] on div "y = + · m · x + b" at bounding box center [297, 103] width 401 height 94
drag, startPoint x: 309, startPoint y: 112, endPoint x: 315, endPoint y: 116, distance: 7.2
click at [315, 116] on div at bounding box center [301, 103] width 154 height 38
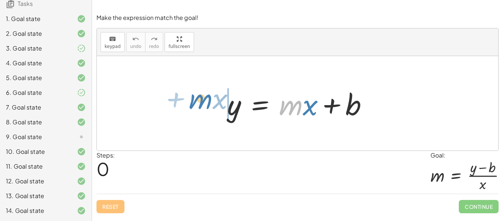
drag, startPoint x: 294, startPoint y: 110, endPoint x: 204, endPoint y: 105, distance: 90.4
click at [204, 105] on div "· m + · x y = + · m · x + b" at bounding box center [297, 103] width 401 height 94
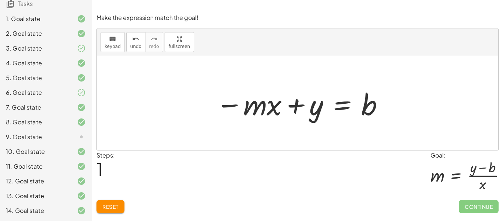
click at [0, 0] on div "Make the expression match the goal! keyboard keypad undo undo redo redo fullscr…" at bounding box center [0, 0] width 0 height 0
click at [105, 210] on button "Reset" at bounding box center [111, 206] width 28 height 13
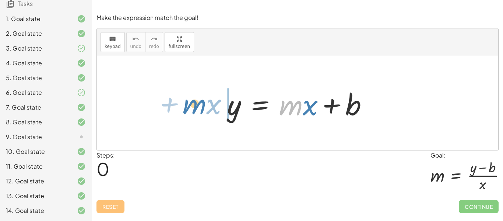
drag, startPoint x: 296, startPoint y: 109, endPoint x: 200, endPoint y: 108, distance: 96.5
click at [200, 108] on div "· m + · x y = + · m · x + b" at bounding box center [297, 103] width 401 height 94
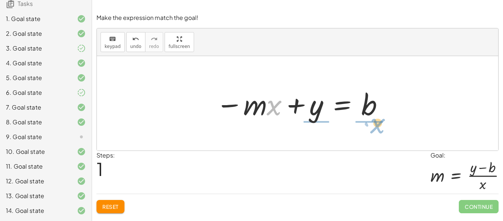
drag, startPoint x: 274, startPoint y: 106, endPoint x: 378, endPoint y: 124, distance: 105.1
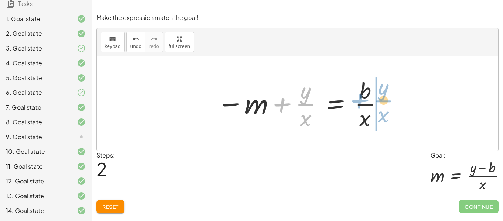
drag, startPoint x: 304, startPoint y: 97, endPoint x: 382, endPoint y: 93, distance: 77.8
click at [382, 93] on div at bounding box center [300, 103] width 174 height 57
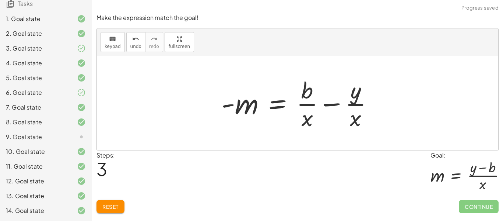
click at [329, 105] on div at bounding box center [300, 103] width 165 height 57
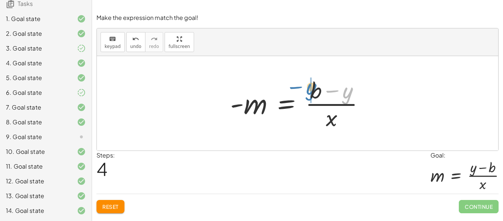
drag, startPoint x: 344, startPoint y: 99, endPoint x: 308, endPoint y: 95, distance: 36.7
click at [308, 95] on div at bounding box center [301, 103] width 148 height 57
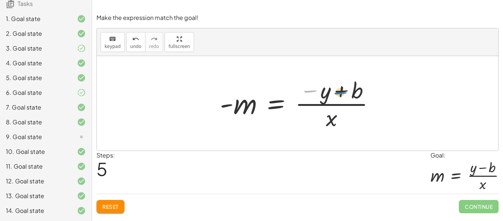
drag, startPoint x: 312, startPoint y: 91, endPoint x: 344, endPoint y: 93, distance: 32.1
click at [344, 93] on div at bounding box center [300, 103] width 168 height 57
click at [223, 106] on div at bounding box center [300, 103] width 168 height 57
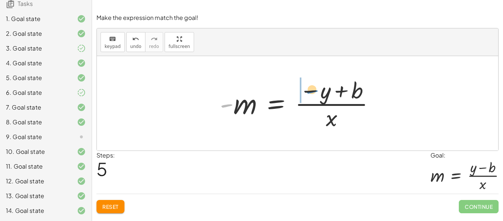
drag, startPoint x: 223, startPoint y: 106, endPoint x: 308, endPoint y: 92, distance: 86.3
click at [308, 92] on div at bounding box center [300, 103] width 168 height 57
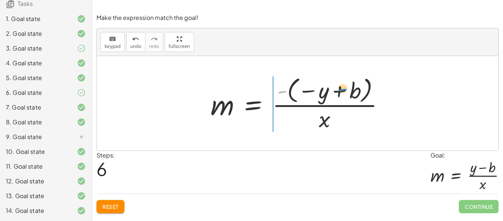
drag, startPoint x: 285, startPoint y: 95, endPoint x: 342, endPoint y: 94, distance: 56.4
click at [342, 94] on div at bounding box center [300, 103] width 187 height 59
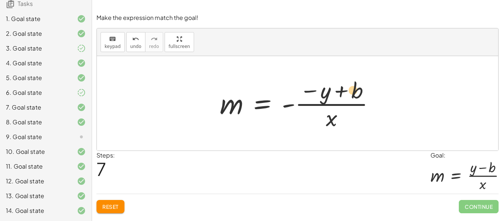
drag, startPoint x: 338, startPoint y: 92, endPoint x: 329, endPoint y: 94, distance: 8.8
click at [329, 94] on div at bounding box center [300, 103] width 168 height 57
drag, startPoint x: 314, startPoint y: 91, endPoint x: 354, endPoint y: 89, distance: 39.8
click at [354, 89] on div at bounding box center [300, 103] width 168 height 57
drag, startPoint x: 357, startPoint y: 91, endPoint x: 322, endPoint y: 87, distance: 35.3
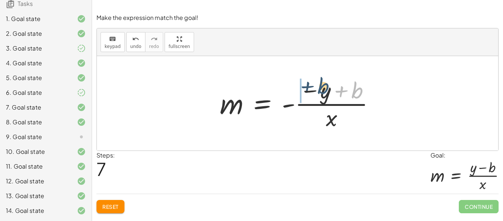
click at [322, 87] on div at bounding box center [300, 103] width 168 height 57
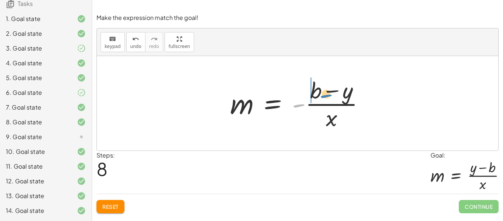
drag, startPoint x: 299, startPoint y: 107, endPoint x: 329, endPoint y: 98, distance: 31.2
click at [329, 98] on div at bounding box center [301, 103] width 148 height 57
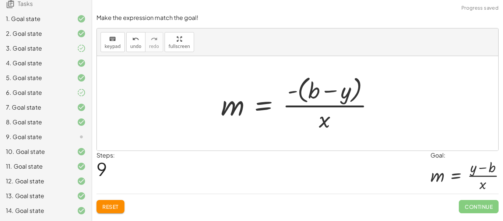
click at [104, 206] on span "Reset" at bounding box center [110, 206] width 16 height 7
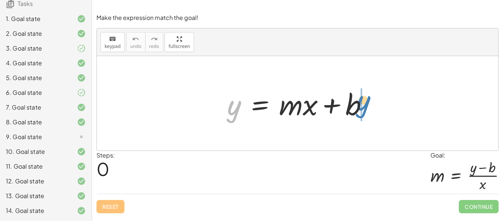
drag, startPoint x: 237, startPoint y: 113, endPoint x: 366, endPoint y: 109, distance: 129.4
click at [366, 109] on div at bounding box center [301, 103] width 154 height 38
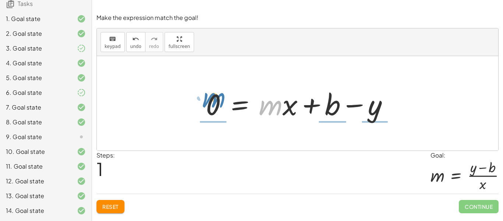
drag, startPoint x: 267, startPoint y: 111, endPoint x: 210, endPoint y: 103, distance: 57.2
click at [210, 103] on div at bounding box center [300, 103] width 196 height 38
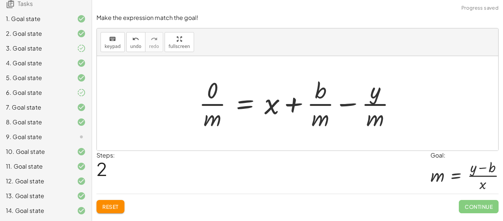
click at [211, 107] on div at bounding box center [300, 103] width 210 height 57
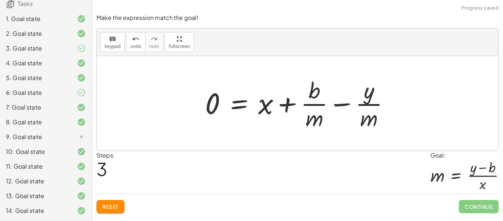
click at [108, 204] on span "Reset" at bounding box center [110, 206] width 16 height 7
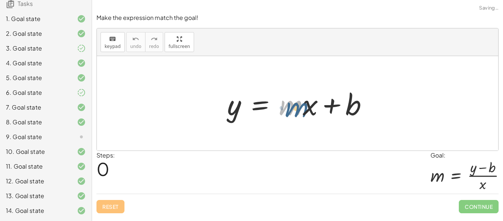
drag, startPoint x: 294, startPoint y: 107, endPoint x: 301, endPoint y: 109, distance: 7.7
click at [301, 109] on div at bounding box center [301, 103] width 154 height 38
drag, startPoint x: 230, startPoint y: 108, endPoint x: 317, endPoint y: 101, distance: 87.2
click at [317, 101] on div at bounding box center [301, 103] width 154 height 38
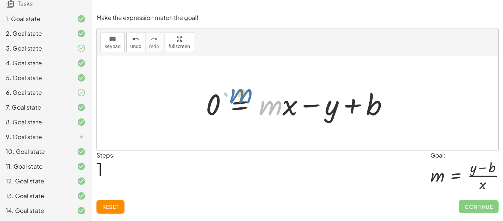
drag, startPoint x: 279, startPoint y: 105, endPoint x: 249, endPoint y: 93, distance: 31.7
click at [249, 93] on div at bounding box center [300, 103] width 196 height 38
drag, startPoint x: 264, startPoint y: 104, endPoint x: 227, endPoint y: 99, distance: 37.1
click at [227, 99] on div at bounding box center [300, 103] width 196 height 38
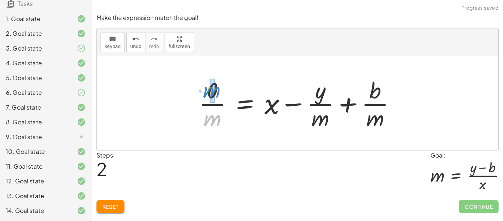
drag, startPoint x: 215, startPoint y: 119, endPoint x: 214, endPoint y: 89, distance: 29.5
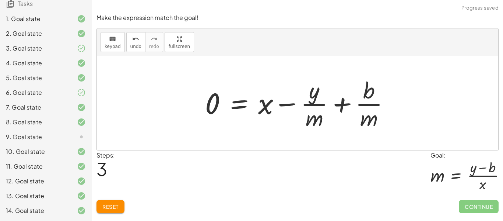
click at [113, 202] on button "Reset" at bounding box center [111, 206] width 28 height 13
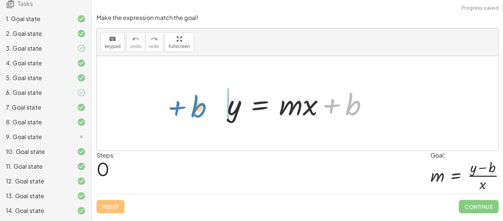
drag, startPoint x: 347, startPoint y: 107, endPoint x: 193, endPoint y: 109, distance: 154.7
click at [193, 109] on div "+ b y = + · m · x + b" at bounding box center [297, 103] width 401 height 94
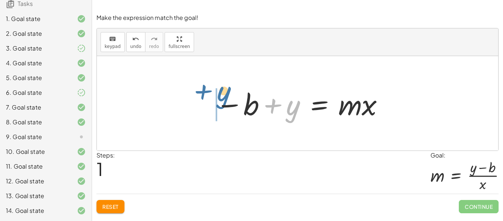
drag, startPoint x: 288, startPoint y: 109, endPoint x: 218, endPoint y: 96, distance: 71.2
click at [218, 96] on div at bounding box center [300, 103] width 176 height 38
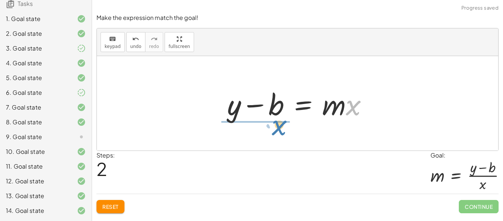
drag, startPoint x: 352, startPoint y: 108, endPoint x: 277, endPoint y: 128, distance: 77.8
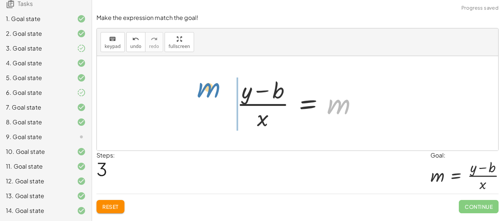
drag, startPoint x: 336, startPoint y: 110, endPoint x: 205, endPoint y: 94, distance: 131.8
click at [205, 94] on div "y = + · m · x + b − b + y = · m · x + y − b = · m · x m y = m · x b − + · ( )" at bounding box center [297, 103] width 401 height 94
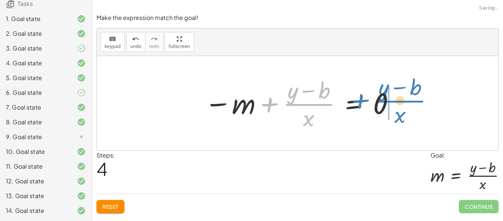
drag, startPoint x: 301, startPoint y: 106, endPoint x: 392, endPoint y: 103, distance: 91.4
click at [392, 103] on div at bounding box center [300, 103] width 199 height 57
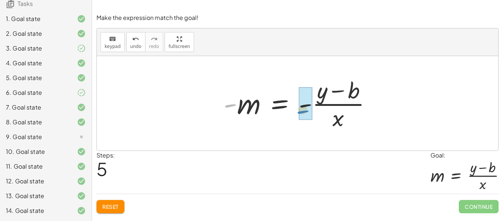
drag, startPoint x: 226, startPoint y: 104, endPoint x: 299, endPoint y: 111, distance: 72.9
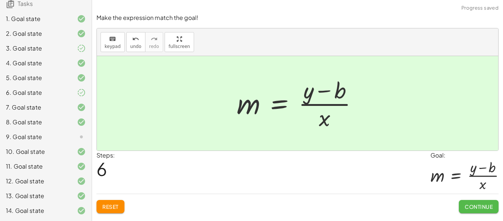
click at [472, 201] on button "Continue" at bounding box center [479, 206] width 40 height 13
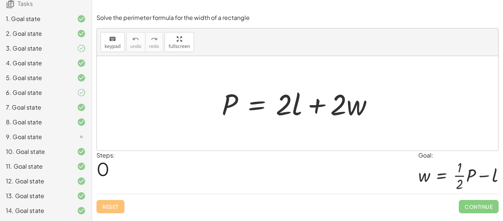
click at [256, 137] on div "P = + · 2 · l + · 2 · w" at bounding box center [297, 103] width 401 height 94
drag, startPoint x: 283, startPoint y: 103, endPoint x: 220, endPoint y: 110, distance: 62.6
click at [220, 110] on div at bounding box center [300, 103] width 165 height 38
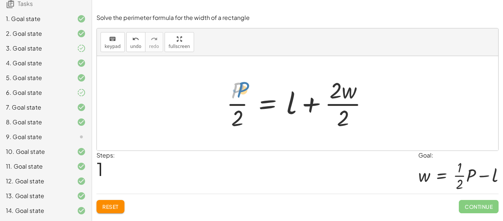
click at [239, 84] on div at bounding box center [300, 103] width 155 height 57
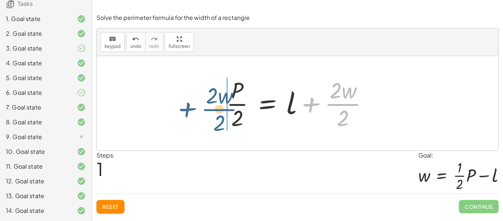
drag, startPoint x: 344, startPoint y: 104, endPoint x: 214, endPoint y: 108, distance: 129.3
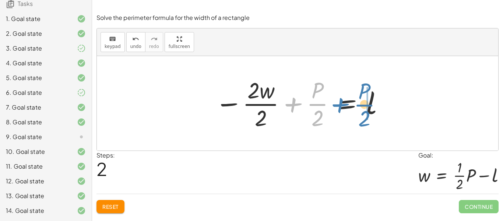
drag, startPoint x: 323, startPoint y: 104, endPoint x: 369, endPoint y: 104, distance: 46.4
click at [369, 104] on div at bounding box center [300, 103] width 178 height 57
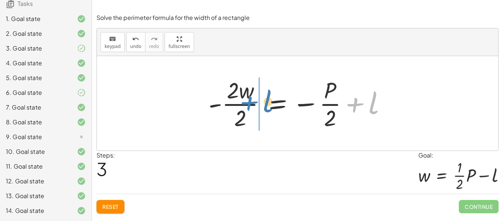
drag, startPoint x: 360, startPoint y: 104, endPoint x: 255, endPoint y: 102, distance: 105.7
click at [255, 102] on div at bounding box center [300, 103] width 191 height 57
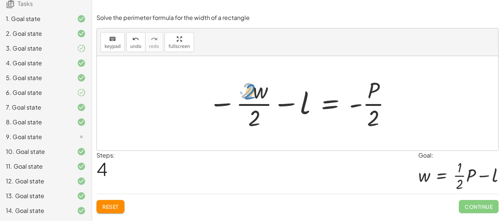
click at [245, 90] on div at bounding box center [300, 103] width 191 height 57
drag, startPoint x: 262, startPoint y: 91, endPoint x: 456, endPoint y: 106, distance: 194.7
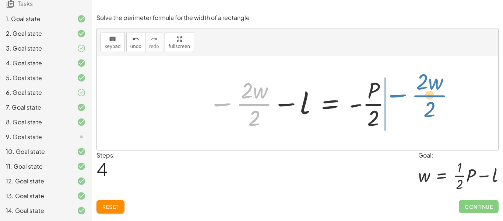
drag, startPoint x: 254, startPoint y: 106, endPoint x: 429, endPoint y: 97, distance: 175.6
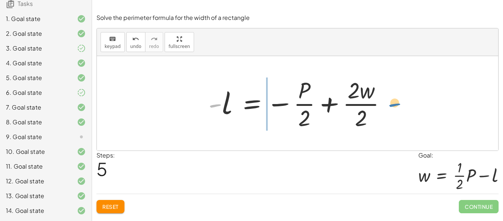
drag, startPoint x: 221, startPoint y: 106, endPoint x: 401, endPoint y: 106, distance: 179.4
click at [401, 106] on div "P = + · 2 · l + · 2 · w · P · 2 = + l + · 2 · w · 2 − · 2 · w · 2 + · P · 2 = l…" at bounding box center [297, 103] width 401 height 94
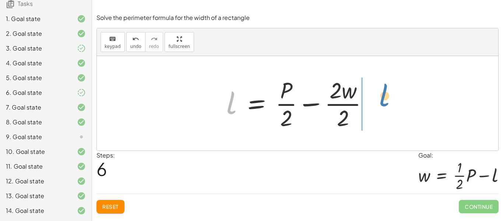
drag, startPoint x: 232, startPoint y: 100, endPoint x: 385, endPoint y: 93, distance: 153.0
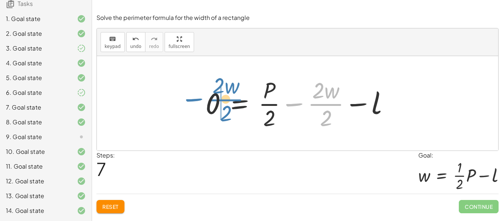
drag, startPoint x: 329, startPoint y: 102, endPoint x: 225, endPoint y: 97, distance: 103.3
click at [225, 97] on div at bounding box center [300, 103] width 197 height 57
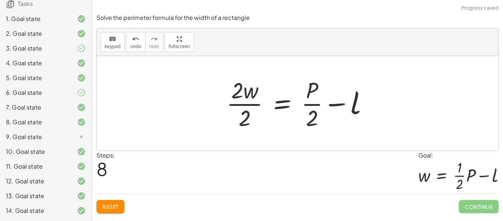
click at [241, 105] on div at bounding box center [300, 103] width 155 height 57
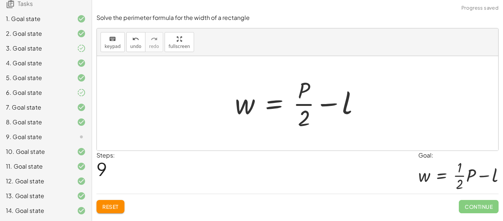
click at [305, 106] on div at bounding box center [300, 103] width 138 height 57
drag, startPoint x: 305, startPoint y: 117, endPoint x: 350, endPoint y: 124, distance: 45.4
click at [350, 124] on div at bounding box center [300, 103] width 138 height 57
drag, startPoint x: 306, startPoint y: 120, endPoint x: 300, endPoint y: 94, distance: 27.2
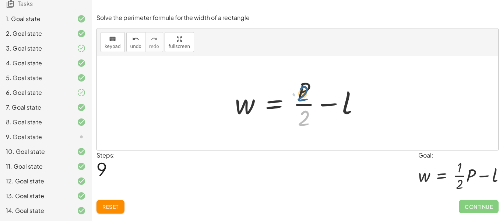
click at [300, 94] on div at bounding box center [300, 103] width 138 height 57
click at [301, 94] on div at bounding box center [300, 103] width 138 height 57
click at [117, 201] on button "Reset" at bounding box center [111, 206] width 28 height 13
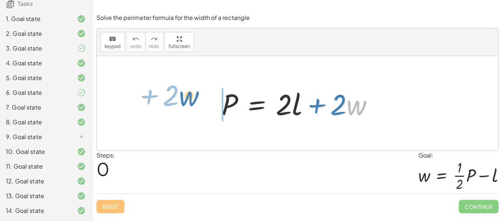
drag, startPoint x: 352, startPoint y: 107, endPoint x: 184, endPoint y: 98, distance: 167.8
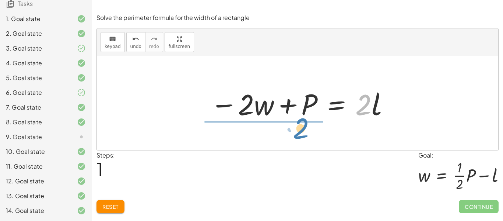
drag, startPoint x: 367, startPoint y: 98, endPoint x: 304, endPoint y: 122, distance: 67.7
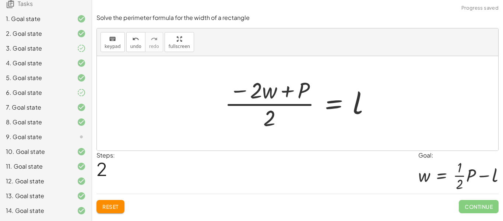
click at [288, 102] on div at bounding box center [300, 103] width 159 height 57
click at [284, 106] on div at bounding box center [300, 103] width 159 height 57
drag, startPoint x: 287, startPoint y: 92, endPoint x: 277, endPoint y: 79, distance: 16.2
click at [277, 79] on div at bounding box center [300, 103] width 159 height 57
drag, startPoint x: 289, startPoint y: 92, endPoint x: 368, endPoint y: 106, distance: 80.4
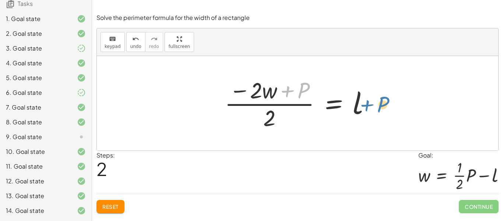
click at [368, 106] on div at bounding box center [300, 103] width 159 height 57
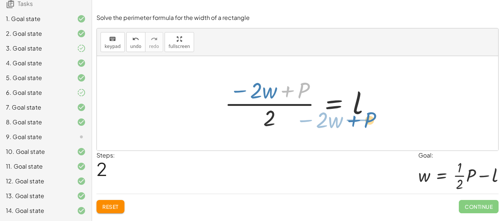
drag, startPoint x: 303, startPoint y: 87, endPoint x: 369, endPoint y: 117, distance: 72.2
click at [369, 117] on div at bounding box center [300, 103] width 159 height 57
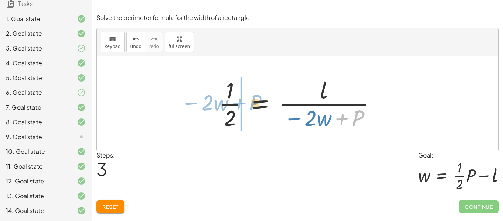
drag, startPoint x: 357, startPoint y: 115, endPoint x: 253, endPoint y: 99, distance: 105.0
click at [253, 99] on div at bounding box center [300, 103] width 170 height 57
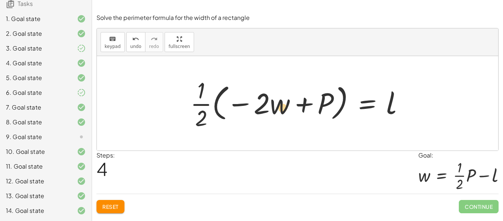
drag, startPoint x: 271, startPoint y: 98, endPoint x: 273, endPoint y: 101, distance: 4.1
click at [273, 101] on div at bounding box center [300, 103] width 227 height 57
drag, startPoint x: 265, startPoint y: 99, endPoint x: 411, endPoint y: 99, distance: 145.9
click at [411, 99] on div at bounding box center [300, 103] width 227 height 57
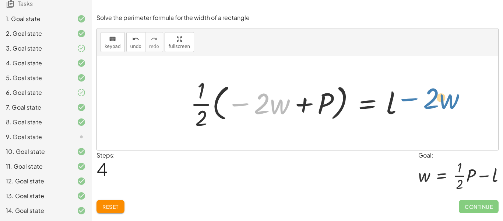
drag, startPoint x: 245, startPoint y: 105, endPoint x: 413, endPoint y: 101, distance: 168.0
click at [413, 101] on div at bounding box center [300, 103] width 227 height 57
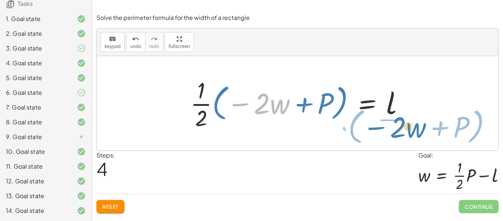
drag, startPoint x: 241, startPoint y: 103, endPoint x: 377, endPoint y: 127, distance: 137.9
click at [377, 127] on div at bounding box center [300, 103] width 227 height 57
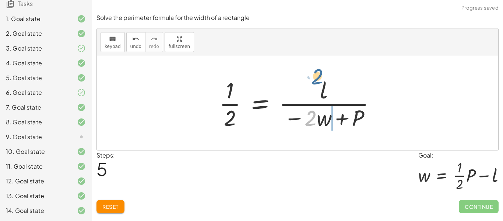
drag, startPoint x: 316, startPoint y: 120, endPoint x: 323, endPoint y: 79, distance: 42.1
click at [323, 79] on div at bounding box center [300, 103] width 170 height 57
drag, startPoint x: 296, startPoint y: 116, endPoint x: 321, endPoint y: 77, distance: 46.4
click at [321, 77] on div at bounding box center [300, 103] width 170 height 57
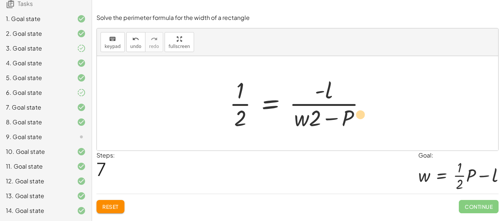
drag, startPoint x: 346, startPoint y: 117, endPoint x: 360, endPoint y: 114, distance: 14.7
click at [360, 114] on div at bounding box center [301, 103] width 150 height 57
drag, startPoint x: 313, startPoint y: 115, endPoint x: 344, endPoint y: 83, distance: 44.3
click at [344, 83] on div at bounding box center [301, 103] width 150 height 57
drag, startPoint x: 312, startPoint y: 123, endPoint x: 301, endPoint y: 87, distance: 37.6
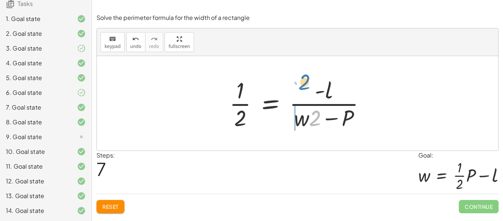
click at [301, 87] on div at bounding box center [301, 103] width 150 height 57
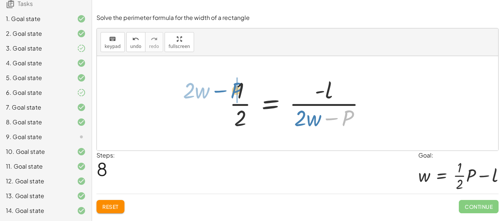
drag, startPoint x: 349, startPoint y: 117, endPoint x: 238, endPoint y: 89, distance: 114.6
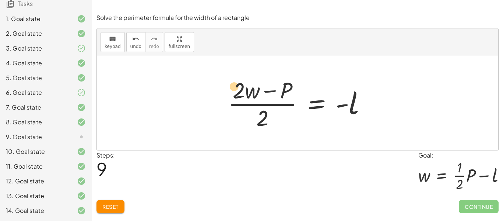
drag, startPoint x: 245, startPoint y: 91, endPoint x: 239, endPoint y: 87, distance: 6.6
click at [239, 87] on div at bounding box center [300, 103] width 152 height 57
drag, startPoint x: 236, startPoint y: 90, endPoint x: 333, endPoint y: 100, distance: 96.6
click at [333, 100] on div at bounding box center [300, 103] width 152 height 57
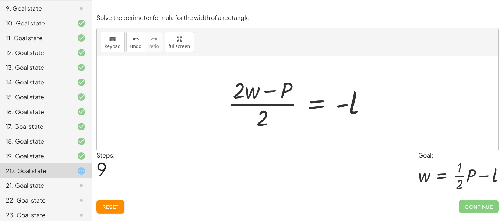
scroll to position [200, 0]
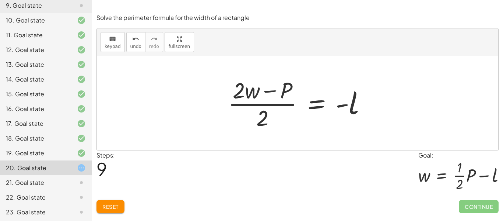
click at [44, 187] on div "21. Goal state" at bounding box center [35, 182] width 59 height 9
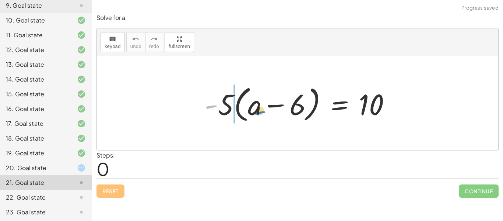
drag, startPoint x: 213, startPoint y: 106, endPoint x: 262, endPoint y: 111, distance: 48.4
click at [262, 111] on div at bounding box center [301, 103] width 200 height 42
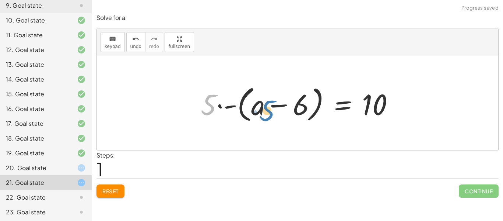
drag, startPoint x: 210, startPoint y: 104, endPoint x: 267, endPoint y: 108, distance: 56.9
click at [267, 108] on div at bounding box center [300, 103] width 207 height 42
click at [103, 194] on span "Reset" at bounding box center [110, 190] width 16 height 7
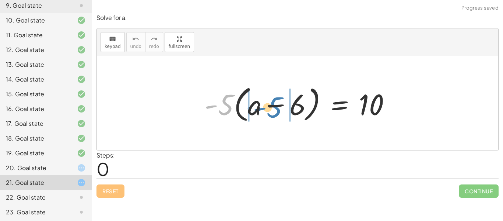
drag, startPoint x: 231, startPoint y: 101, endPoint x: 280, endPoint y: 104, distance: 48.7
click at [280, 104] on div at bounding box center [301, 103] width 200 height 42
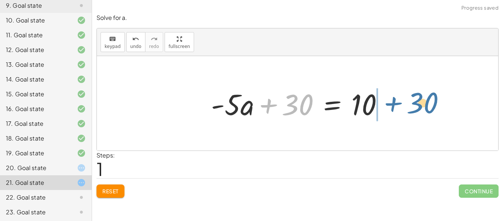
drag, startPoint x: 265, startPoint y: 103, endPoint x: 386, endPoint y: 102, distance: 121.6
click at [386, 102] on div at bounding box center [300, 103] width 186 height 38
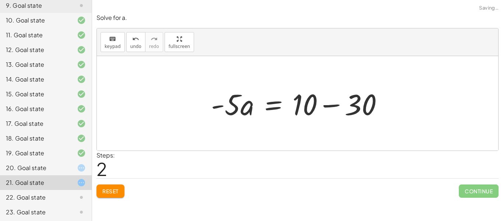
click at [330, 108] on div at bounding box center [300, 103] width 186 height 38
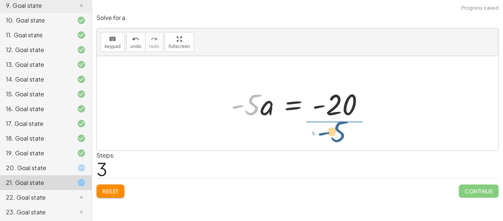
drag, startPoint x: 251, startPoint y: 105, endPoint x: 338, endPoint y: 132, distance: 91.1
click at [338, 132] on div "· - 5 · ( + a − 6 ) = 10 + · - 5 · a − · - 5 · 6 = 10 + · - 5 · a + 30 = 10 · -…" at bounding box center [297, 103] width 401 height 94
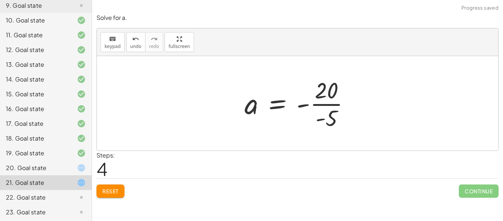
click at [334, 105] on div at bounding box center [300, 103] width 119 height 57
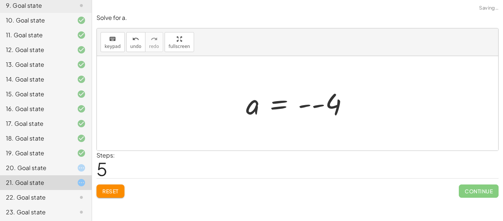
click at [320, 105] on div at bounding box center [300, 103] width 116 height 36
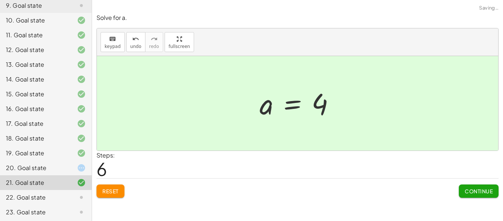
click at [480, 189] on span "Continue" at bounding box center [479, 190] width 28 height 7
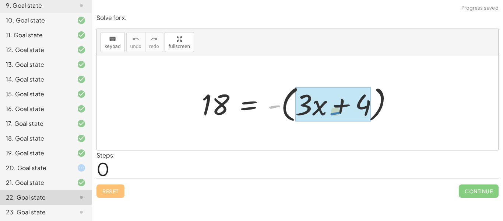
drag, startPoint x: 276, startPoint y: 109, endPoint x: 337, endPoint y: 115, distance: 61.9
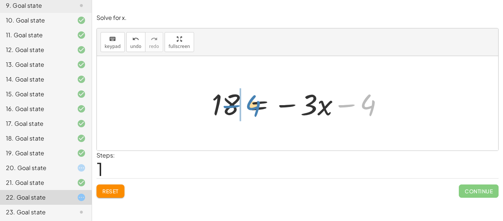
drag, startPoint x: 346, startPoint y: 104, endPoint x: 231, endPoint y: 105, distance: 114.9
click at [231, 105] on div at bounding box center [300, 103] width 185 height 38
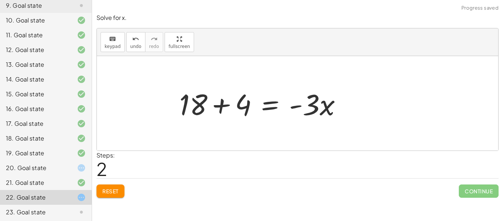
click at [213, 106] on div at bounding box center [264, 103] width 176 height 38
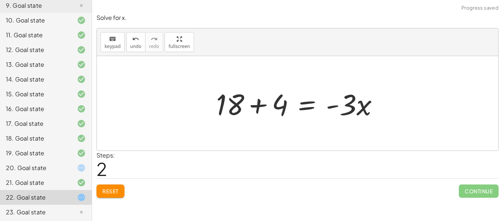
click at [264, 106] on div at bounding box center [301, 103] width 176 height 38
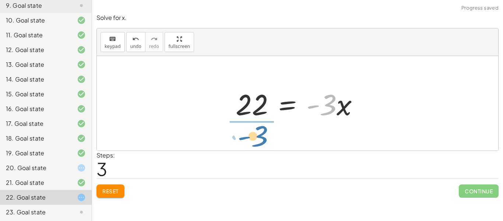
drag, startPoint x: 330, startPoint y: 101, endPoint x: 261, endPoint y: 132, distance: 75.8
click at [261, 132] on div "18 = - ( + · 3 · x + 4 ) 18 = − · 3 · x − 4 + 18 + 4 = · - 3 · x · - 3 = · 3 · …" at bounding box center [297, 103] width 401 height 94
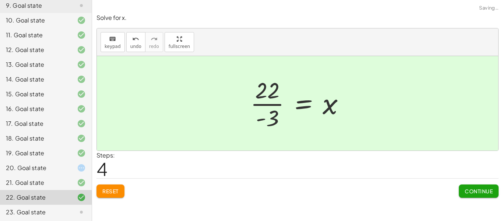
click at [474, 190] on span "Continue" at bounding box center [479, 190] width 28 height 7
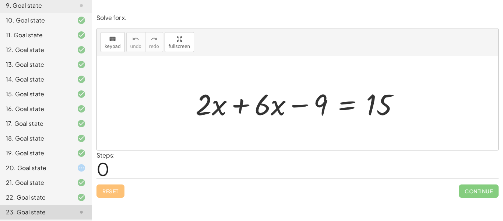
click at [243, 105] on div at bounding box center [300, 103] width 217 height 38
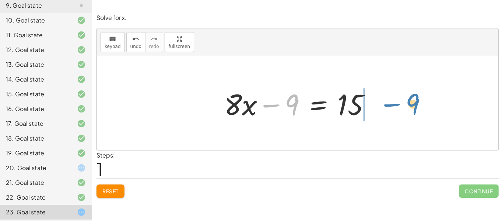
drag, startPoint x: 276, startPoint y: 104, endPoint x: 396, endPoint y: 103, distance: 120.4
click at [396, 103] on div "+ · 2 · x + · 6 · x − 9 = 15 − 9 + · x − 9 = 15 · 8" at bounding box center [297, 103] width 401 height 94
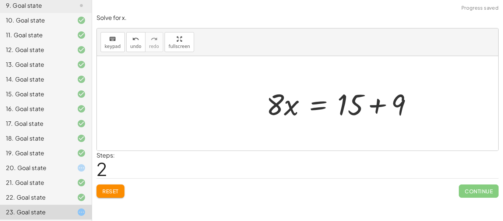
click at [379, 105] on div at bounding box center [342, 103] width 159 height 38
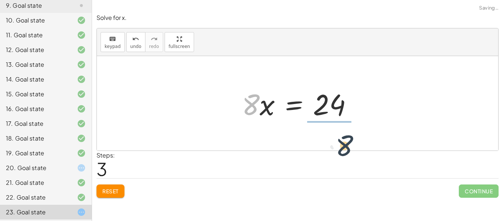
drag, startPoint x: 258, startPoint y: 106, endPoint x: 353, endPoint y: 145, distance: 102.7
click at [353, 145] on div "+ · 2 · x + · 6 · x − 9 = 15 + · 8 · x − 9 = 15 · 8 · x = + 15 + 9 · 8 · x = · …" at bounding box center [297, 103] width 401 height 94
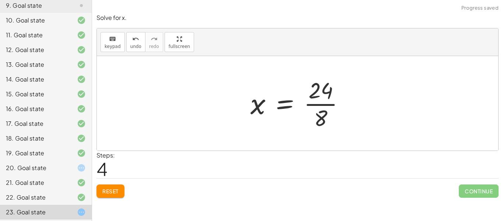
click at [316, 93] on div at bounding box center [301, 103] width 108 height 57
click at [317, 103] on div at bounding box center [301, 103] width 108 height 57
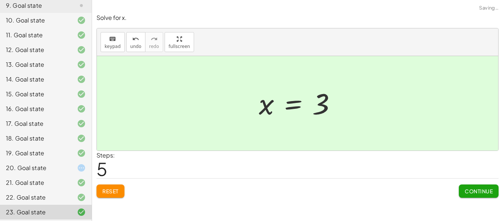
click at [470, 188] on span "Continue" at bounding box center [479, 190] width 28 height 7
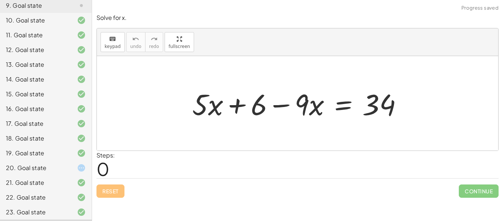
click at [277, 109] on div at bounding box center [301, 103] width 224 height 38
click at [216, 95] on div at bounding box center [301, 103] width 224 height 38
drag, startPoint x: 238, startPoint y: 109, endPoint x: 447, endPoint y: 106, distance: 209.6
click at [447, 106] on div "+ 6 + · 5 · x + 6 − · 9 · x = 34" at bounding box center [297, 103] width 401 height 94
drag, startPoint x: 243, startPoint y: 105, endPoint x: 417, endPoint y: 108, distance: 173.9
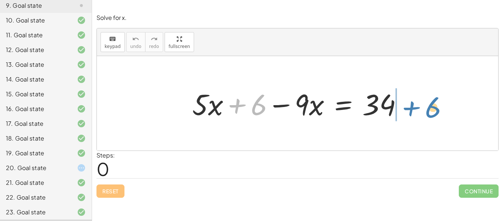
click at [417, 108] on div "+ 6 + · 5 · x + 6 − · 9 · x = 34" at bounding box center [297, 103] width 401 height 94
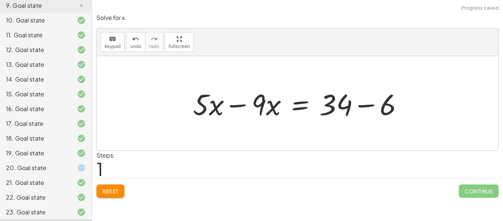
click at [408, 106] on div at bounding box center [301, 103] width 224 height 38
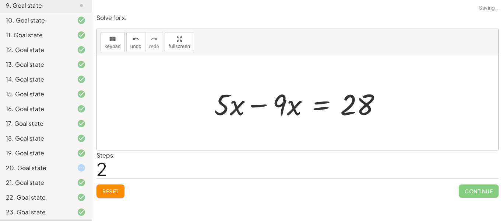
click at [260, 103] on div at bounding box center [300, 103] width 180 height 38
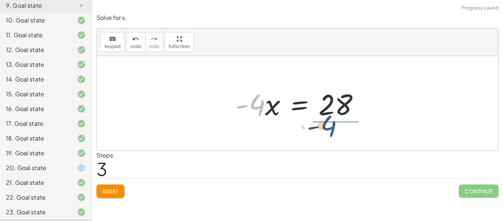
drag, startPoint x: 252, startPoint y: 107, endPoint x: 330, endPoint y: 130, distance: 81.3
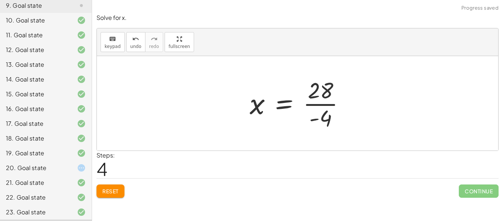
click at [329, 104] on div at bounding box center [300, 103] width 109 height 57
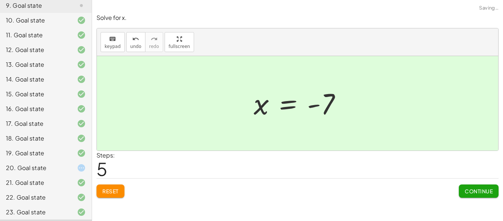
click at [482, 177] on div "Steps: 5" at bounding box center [298, 164] width 402 height 27
click at [481, 188] on span "Continue" at bounding box center [479, 190] width 28 height 7
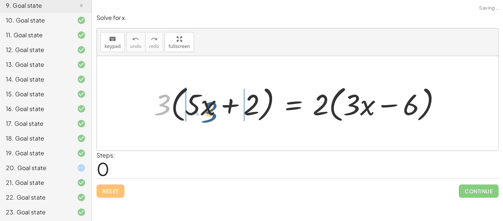
drag, startPoint x: 159, startPoint y: 102, endPoint x: 206, endPoint y: 110, distance: 48.1
click at [206, 110] on div at bounding box center [300, 103] width 300 height 42
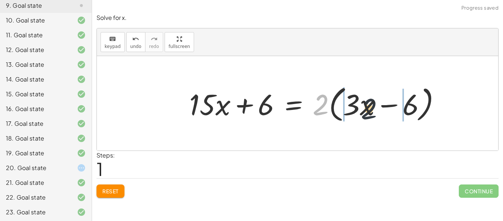
drag, startPoint x: 328, startPoint y: 108, endPoint x: 378, endPoint y: 112, distance: 49.9
click at [378, 112] on div at bounding box center [318, 103] width 265 height 42
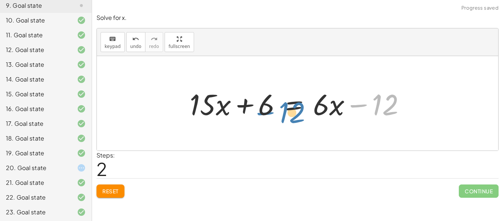
drag, startPoint x: 360, startPoint y: 104, endPoint x: 269, endPoint y: 110, distance: 91.2
click at [269, 110] on div at bounding box center [300, 103] width 229 height 38
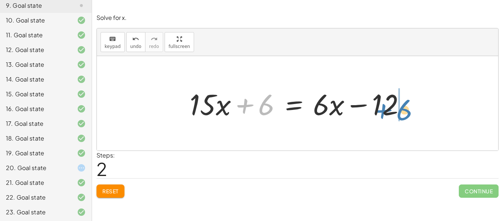
drag, startPoint x: 260, startPoint y: 106, endPoint x: 410, endPoint y: 111, distance: 149.6
click at [410, 111] on div at bounding box center [300, 103] width 229 height 38
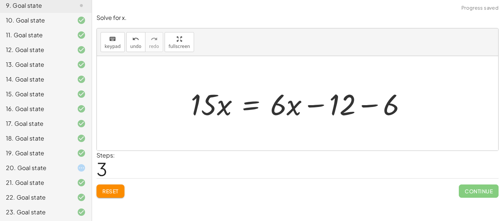
click at [404, 106] on div at bounding box center [301, 103] width 229 height 38
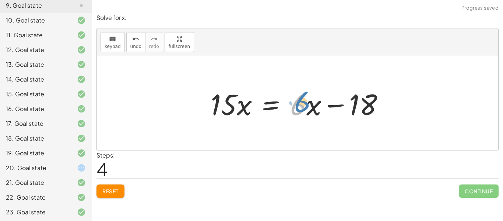
drag, startPoint x: 299, startPoint y: 106, endPoint x: 303, endPoint y: 104, distance: 5.0
click at [303, 104] on div at bounding box center [300, 103] width 187 height 38
drag, startPoint x: 302, startPoint y: 106, endPoint x: 312, endPoint y: 110, distance: 10.7
click at [312, 110] on div at bounding box center [300, 103] width 187 height 38
drag, startPoint x: 316, startPoint y: 109, endPoint x: 328, endPoint y: 112, distance: 11.9
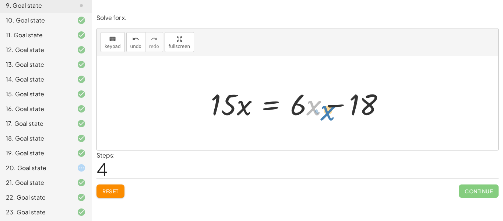
click at [328, 112] on div at bounding box center [300, 103] width 187 height 38
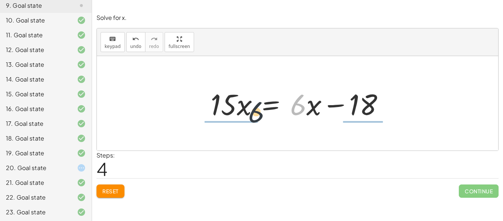
drag, startPoint x: 294, startPoint y: 109, endPoint x: 246, endPoint y: 117, distance: 48.6
click at [246, 117] on div at bounding box center [300, 103] width 187 height 38
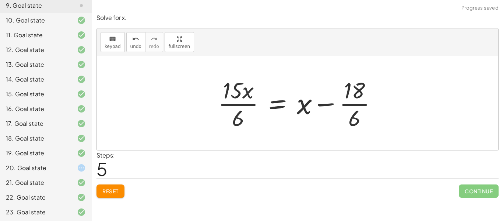
click at [327, 107] on div at bounding box center [300, 103] width 172 height 57
click at [230, 104] on div at bounding box center [300, 103] width 172 height 57
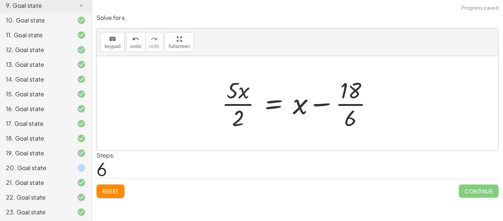
click at [349, 106] on div at bounding box center [300, 103] width 165 height 57
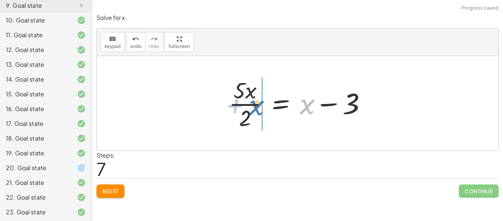
drag, startPoint x: 308, startPoint y: 101, endPoint x: 257, endPoint y: 102, distance: 50.8
click at [257, 102] on div at bounding box center [300, 103] width 151 height 57
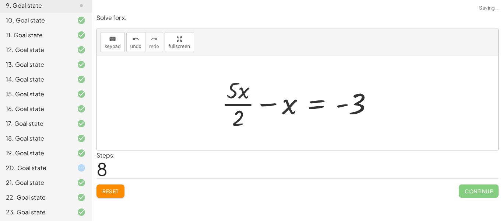
click at [269, 112] on div at bounding box center [300, 103] width 164 height 57
click at [267, 109] on div at bounding box center [300, 103] width 164 height 57
click at [107, 193] on span "Reset" at bounding box center [110, 190] width 16 height 7
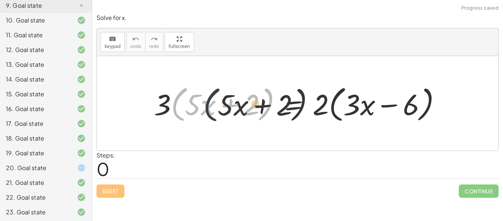
drag, startPoint x: 172, startPoint y: 104, endPoint x: 223, endPoint y: 105, distance: 51.6
click at [223, 105] on div at bounding box center [300, 103] width 300 height 42
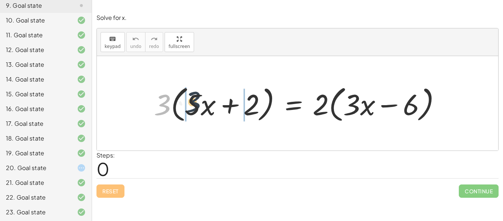
drag, startPoint x: 159, startPoint y: 106, endPoint x: 204, endPoint y: 106, distance: 44.9
click at [204, 106] on div at bounding box center [300, 103] width 300 height 42
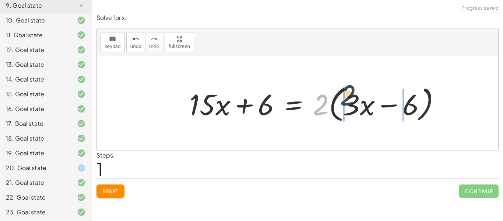
drag, startPoint x: 320, startPoint y: 108, endPoint x: 347, endPoint y: 98, distance: 29.4
click at [347, 98] on div at bounding box center [318, 103] width 265 height 42
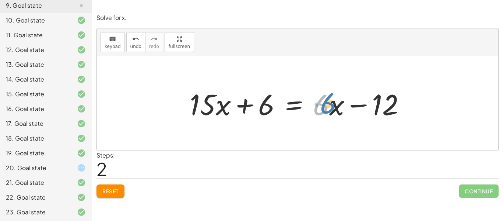
drag, startPoint x: 325, startPoint y: 109, endPoint x: 330, endPoint y: 108, distance: 5.3
click at [330, 108] on div at bounding box center [300, 103] width 229 height 38
drag, startPoint x: 325, startPoint y: 108, endPoint x: 330, endPoint y: 106, distance: 5.3
click at [330, 106] on div at bounding box center [300, 103] width 229 height 38
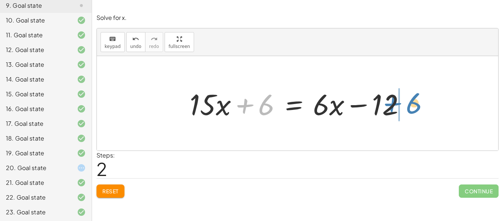
drag, startPoint x: 264, startPoint y: 109, endPoint x: 412, endPoint y: 107, distance: 148.1
click at [412, 107] on div at bounding box center [300, 103] width 229 height 38
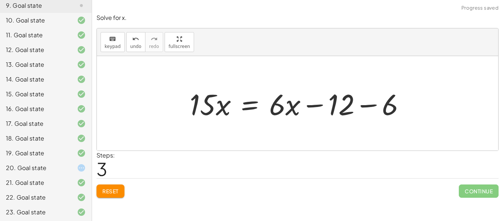
click at [365, 106] on div at bounding box center [300, 103] width 229 height 38
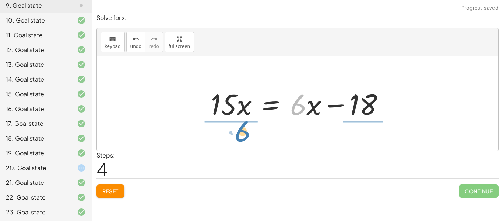
drag, startPoint x: 306, startPoint y: 106, endPoint x: 249, endPoint y: 134, distance: 62.9
click at [249, 134] on div "· 3 · ( + · 5 · x + 2 ) = · 2 · ( + · 3 · x − 6 ) + · 3 · 5 · x + · 3 · 2 = · 2…" at bounding box center [297, 103] width 401 height 94
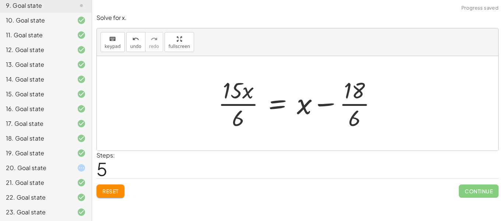
click at [245, 106] on div at bounding box center [300, 103] width 172 height 57
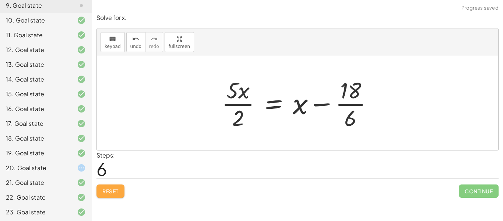
click at [103, 187] on span "Reset" at bounding box center [110, 190] width 16 height 7
